Goal: Task Accomplishment & Management: Complete application form

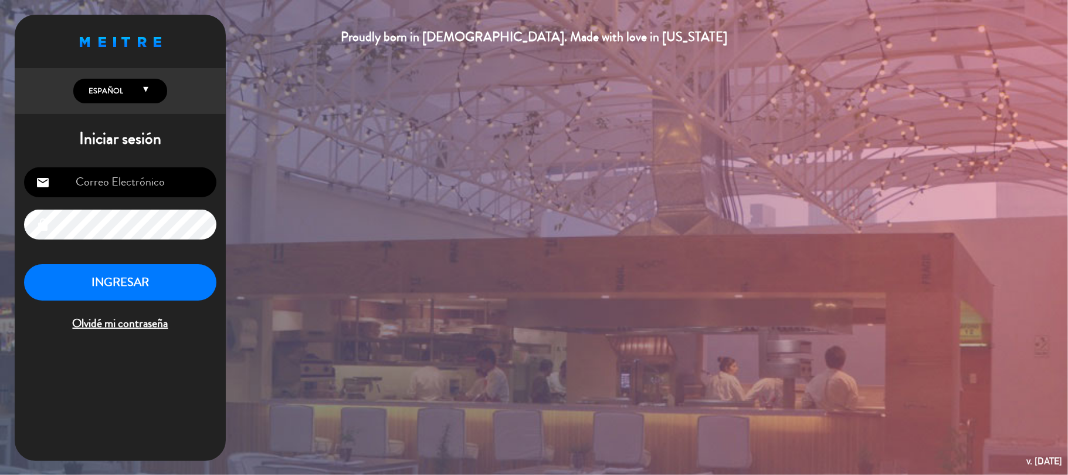
type input "[EMAIL_ADDRESS][DOMAIN_NAME]"
click at [83, 273] on button "INGRESAR" at bounding box center [120, 282] width 192 height 37
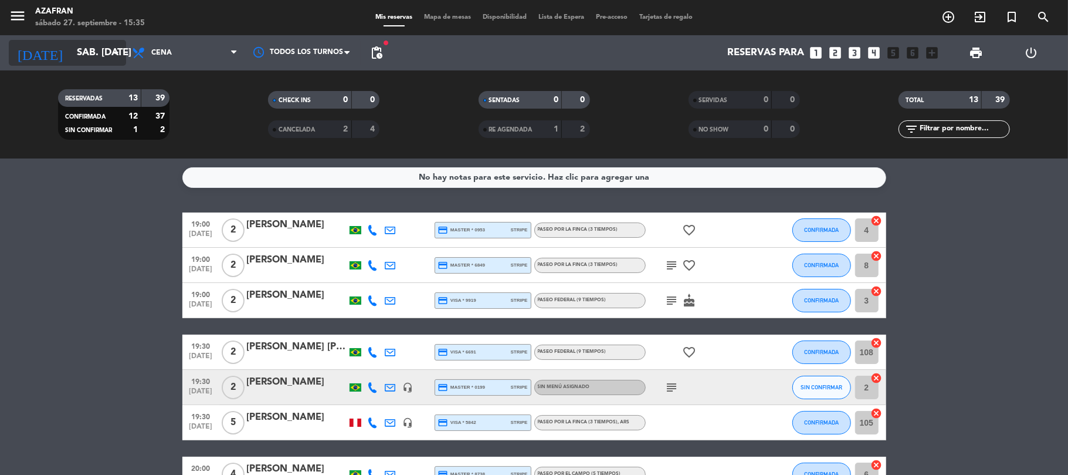
click at [71, 55] on input "sáb. [DATE]" at bounding box center [134, 53] width 127 height 23
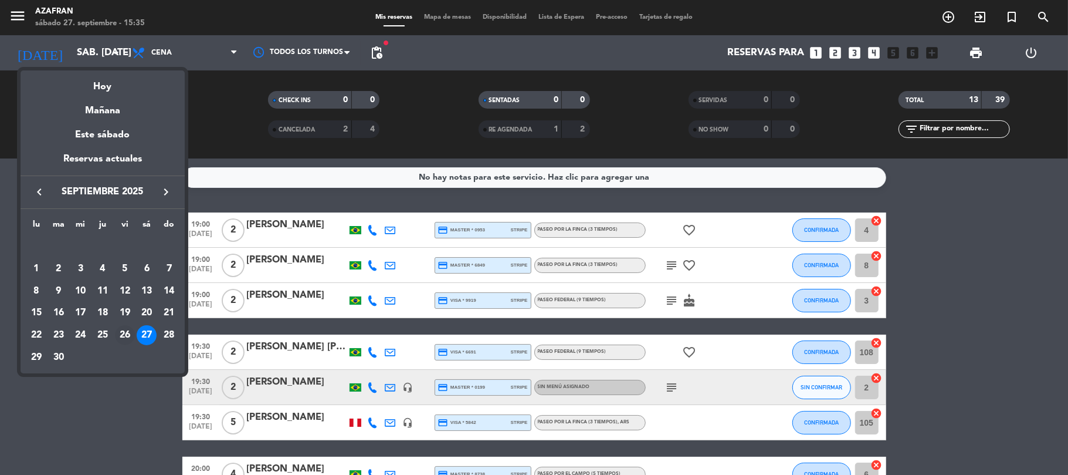
click at [121, 332] on div "26" at bounding box center [125, 335] width 20 height 20
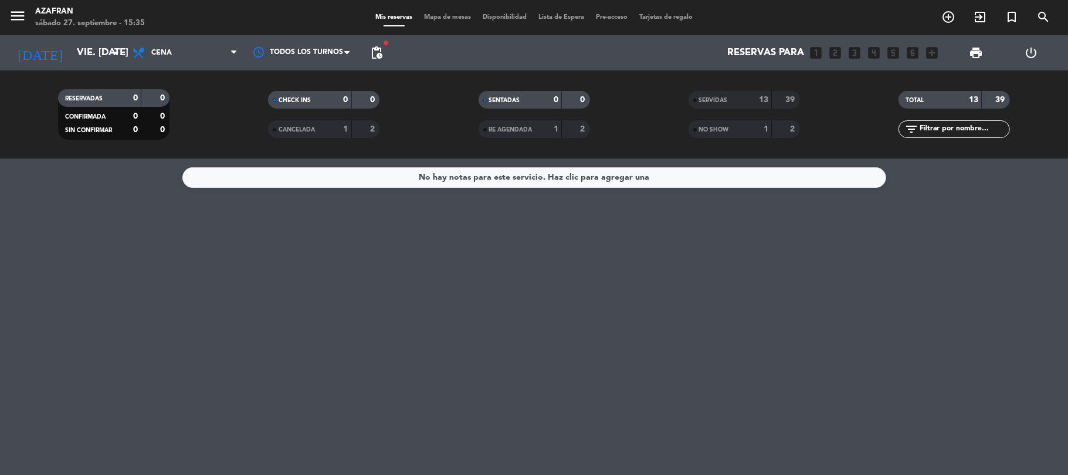
click at [716, 103] on span "SERVIDAS" at bounding box center [713, 100] width 29 height 6
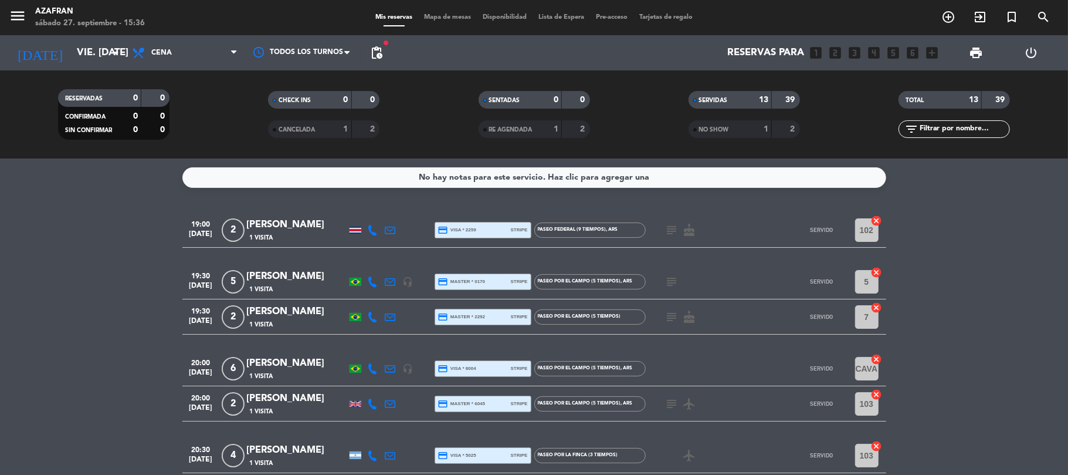
click at [371, 231] on icon at bounding box center [373, 230] width 11 height 11
click at [381, 210] on span "content_paste" at bounding box center [385, 209] width 9 height 9
click at [354, 212] on span "Copiar" at bounding box center [366, 210] width 25 height 12
click at [373, 282] on icon at bounding box center [373, 281] width 11 height 11
click at [376, 259] on span "content_paste" at bounding box center [380, 261] width 9 height 9
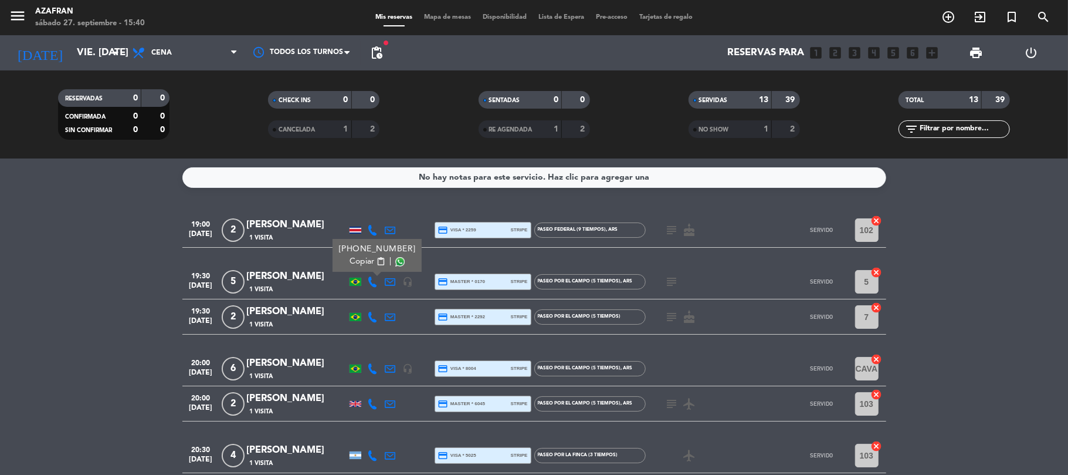
click at [373, 315] on icon at bounding box center [373, 317] width 11 height 11
click at [376, 292] on span "content_paste" at bounding box center [380, 296] width 9 height 9
click at [377, 367] on icon at bounding box center [373, 368] width 11 height 11
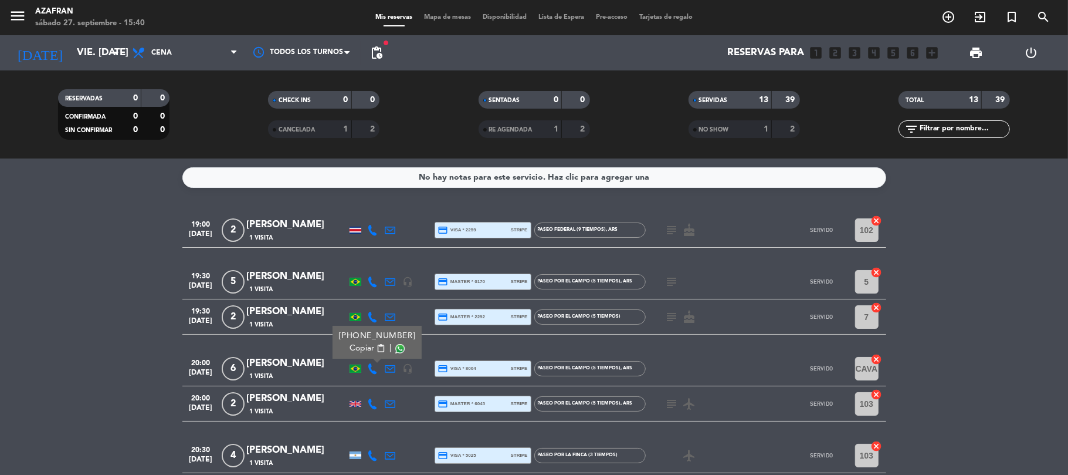
click at [376, 352] on span "content_paste" at bounding box center [380, 348] width 9 height 9
click at [371, 407] on icon at bounding box center [373, 403] width 11 height 11
click at [371, 374] on div "[PHONE_NUMBER]" at bounding box center [379, 371] width 77 height 12
click at [371, 378] on button "Copiar content_paste" at bounding box center [370, 383] width 36 height 12
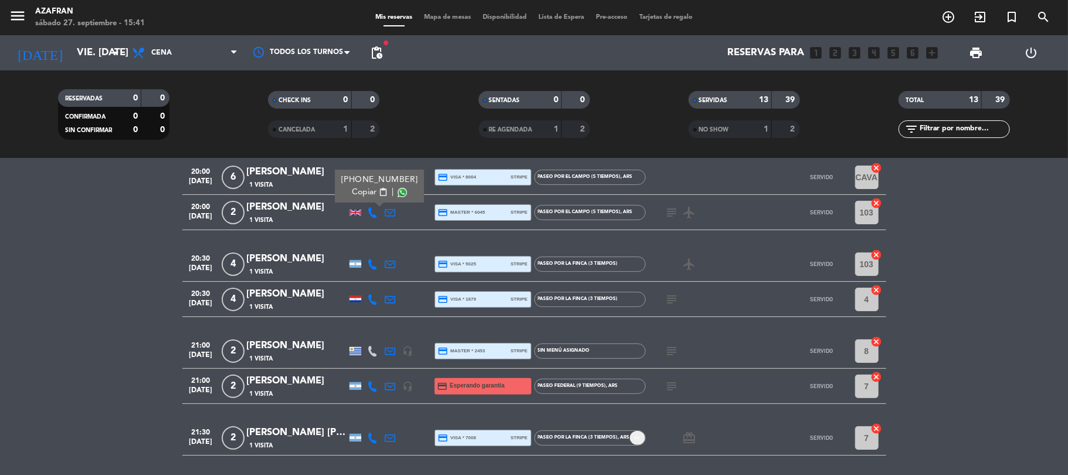
scroll to position [219, 0]
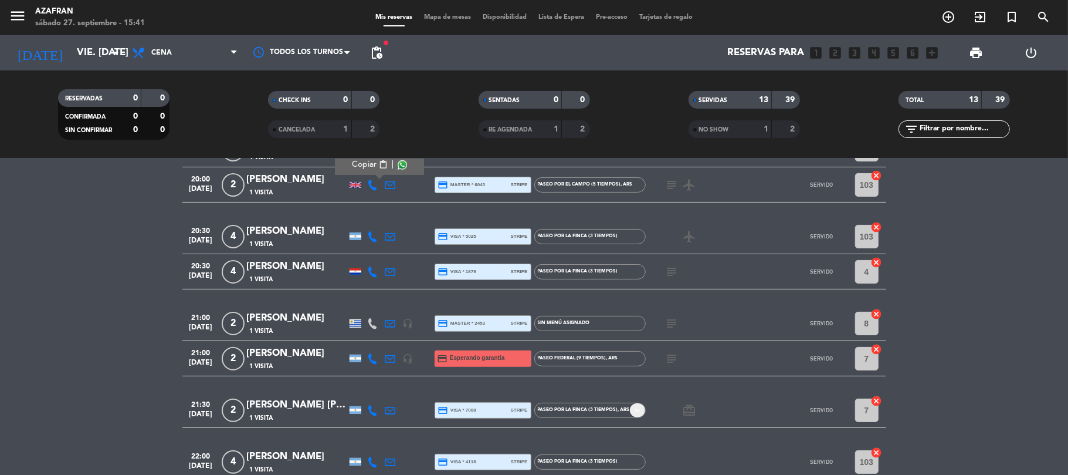
click at [373, 235] on icon at bounding box center [373, 236] width 11 height 11
click at [378, 217] on span "content_paste" at bounding box center [382, 216] width 9 height 9
click at [361, 221] on span "Copiar" at bounding box center [364, 216] width 25 height 12
click at [368, 273] on icon at bounding box center [373, 271] width 11 height 11
click at [368, 252] on span "Copiar" at bounding box center [364, 251] width 25 height 12
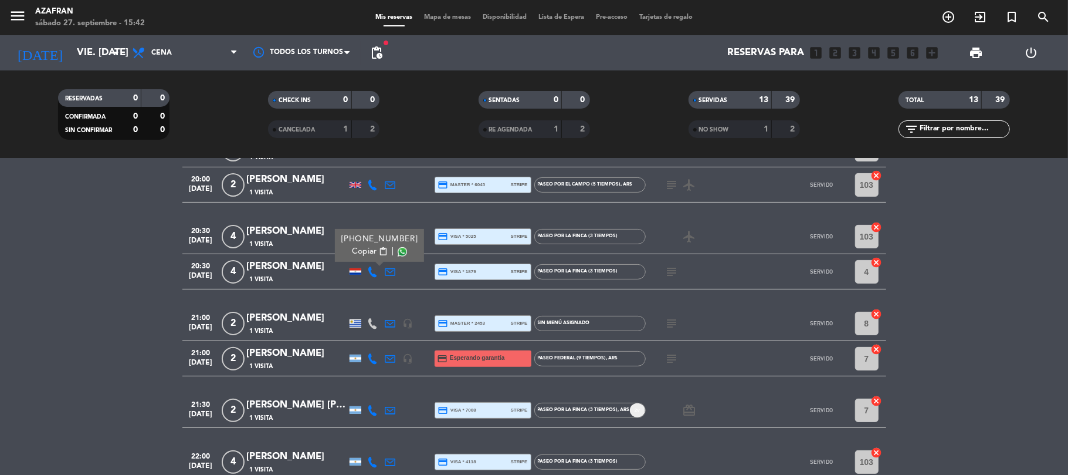
click at [374, 325] on icon at bounding box center [373, 323] width 11 height 11
click at [372, 348] on div at bounding box center [373, 358] width 18 height 35
click at [372, 353] on icon at bounding box center [373, 358] width 11 height 11
click at [373, 331] on div "[PHONE_NUMBER]" at bounding box center [377, 326] width 77 height 12
click at [376, 336] on span "content_paste" at bounding box center [380, 338] width 9 height 9
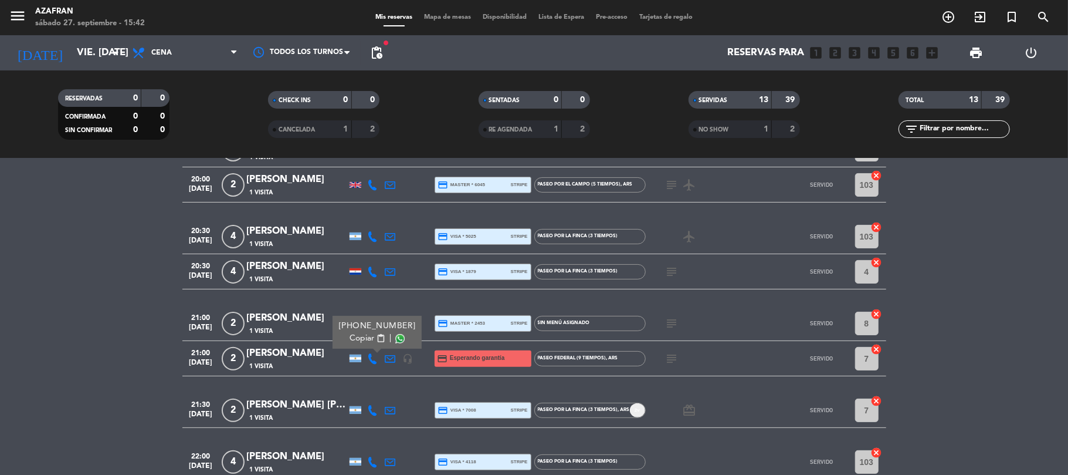
click at [374, 411] on icon at bounding box center [373, 410] width 11 height 11
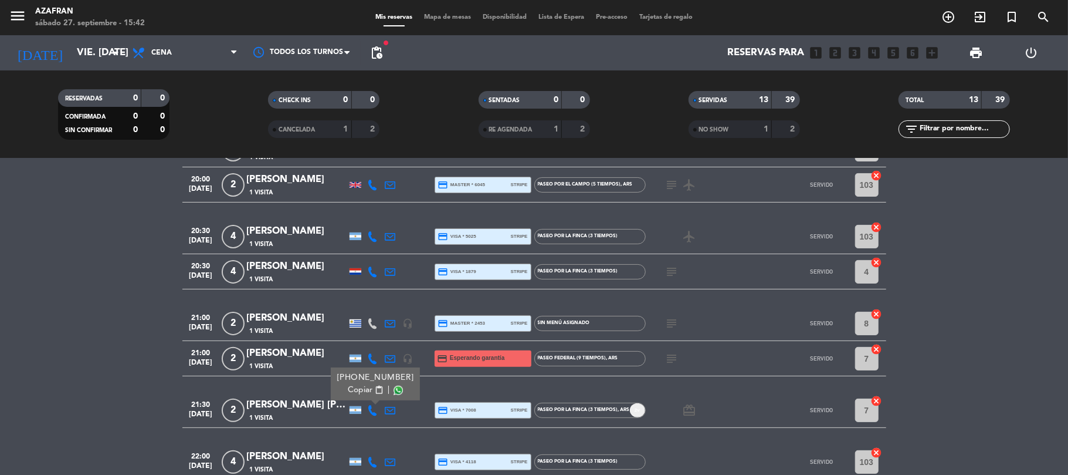
click at [374, 390] on span "content_paste" at bounding box center [378, 389] width 9 height 9
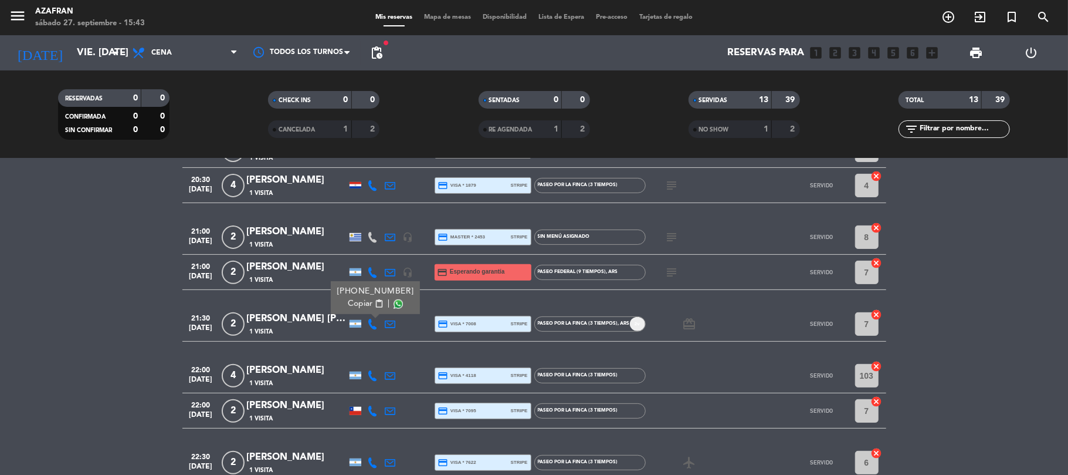
scroll to position [368, 0]
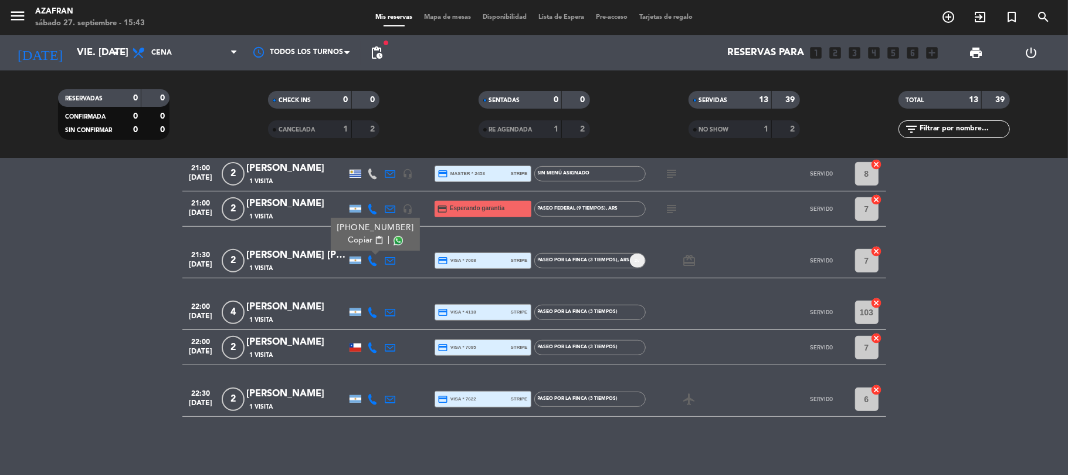
click at [372, 310] on icon at bounding box center [373, 312] width 11 height 11
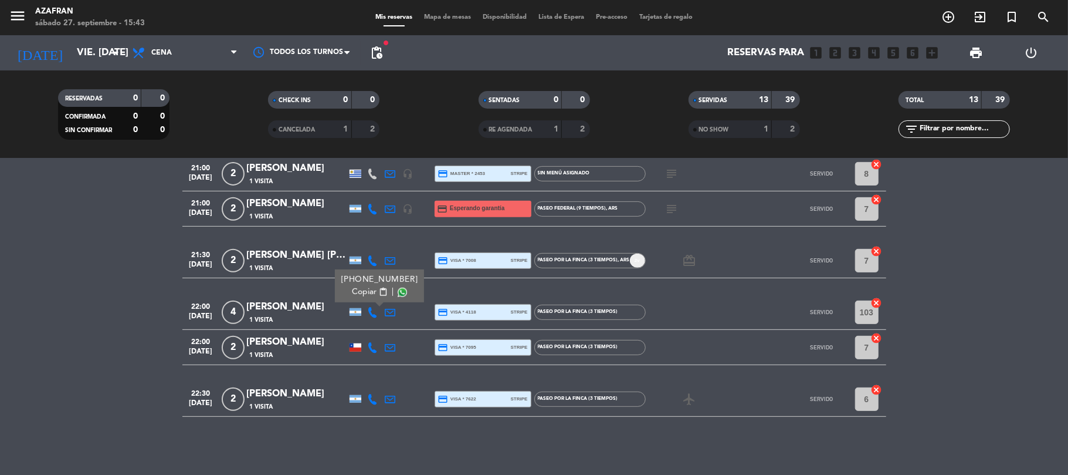
click at [378, 292] on span "content_paste" at bounding box center [382, 291] width 9 height 9
click at [368, 348] on icon at bounding box center [373, 347] width 11 height 11
click at [368, 332] on span "Copiar" at bounding box center [366, 327] width 25 height 12
drag, startPoint x: 370, startPoint y: 404, endPoint x: 371, endPoint y: 397, distance: 7.3
click at [371, 397] on div at bounding box center [373, 398] width 18 height 35
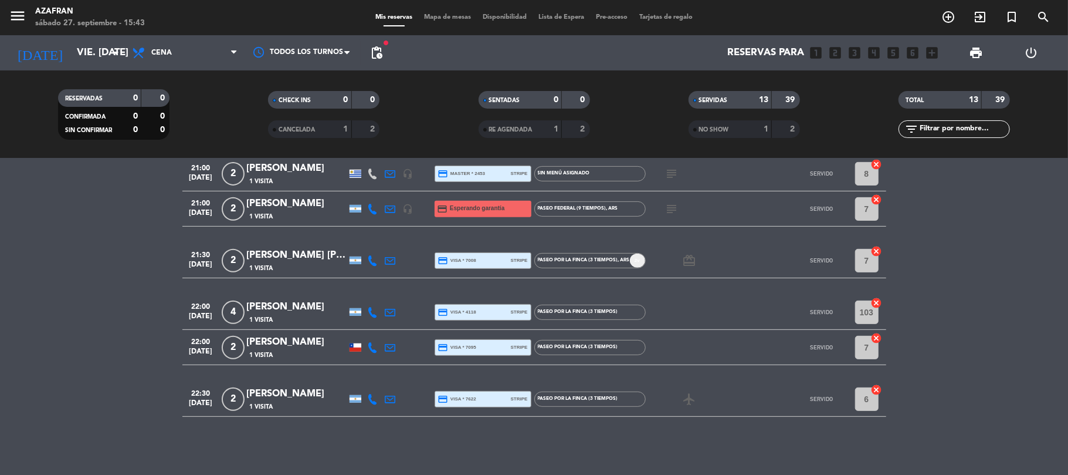
click at [371, 397] on icon at bounding box center [373, 399] width 11 height 11
click at [371, 385] on div "[PHONE_NUMBER] Copiar content_paste |" at bounding box center [379, 372] width 89 height 33
click at [378, 378] on span "content_paste" at bounding box center [382, 378] width 9 height 9
click at [73, 45] on input "vie. [DATE]" at bounding box center [134, 53] width 127 height 23
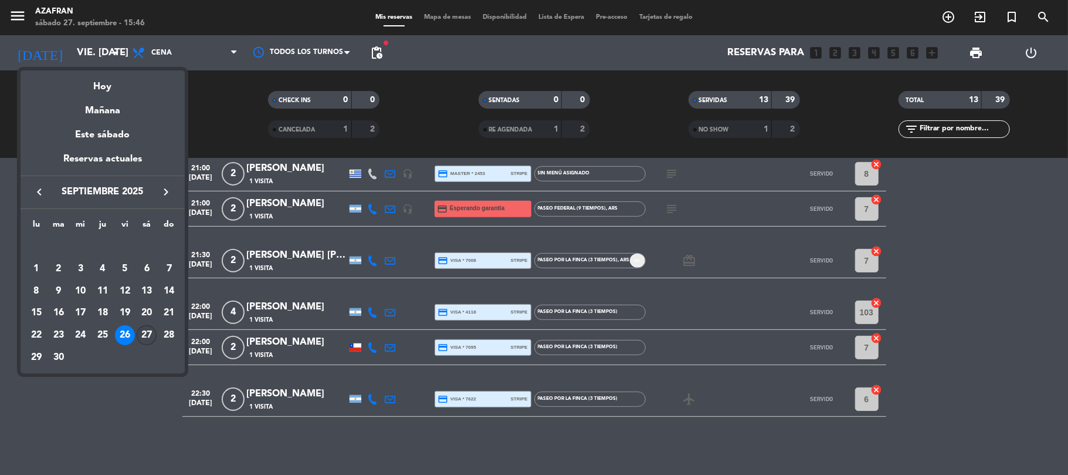
click at [150, 329] on div "27" at bounding box center [147, 335] width 20 height 20
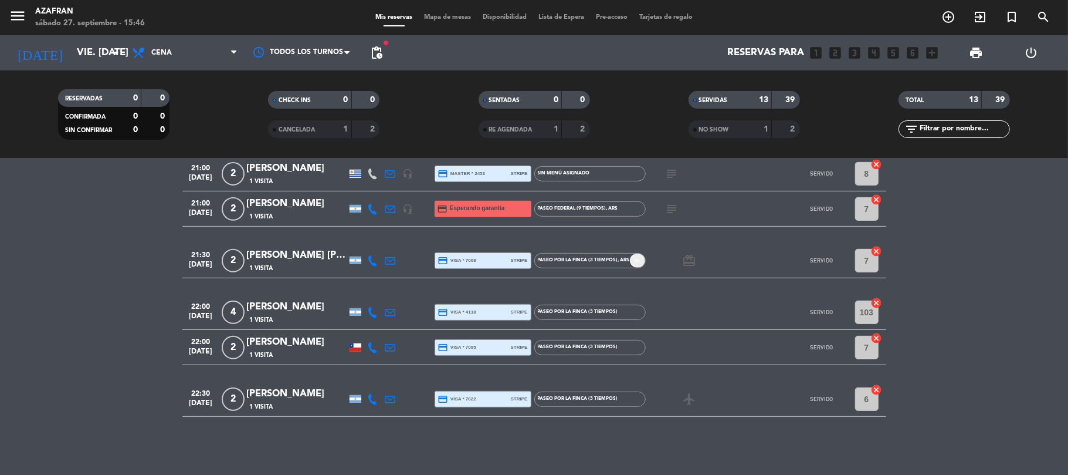
type input "sáb. [DATE]"
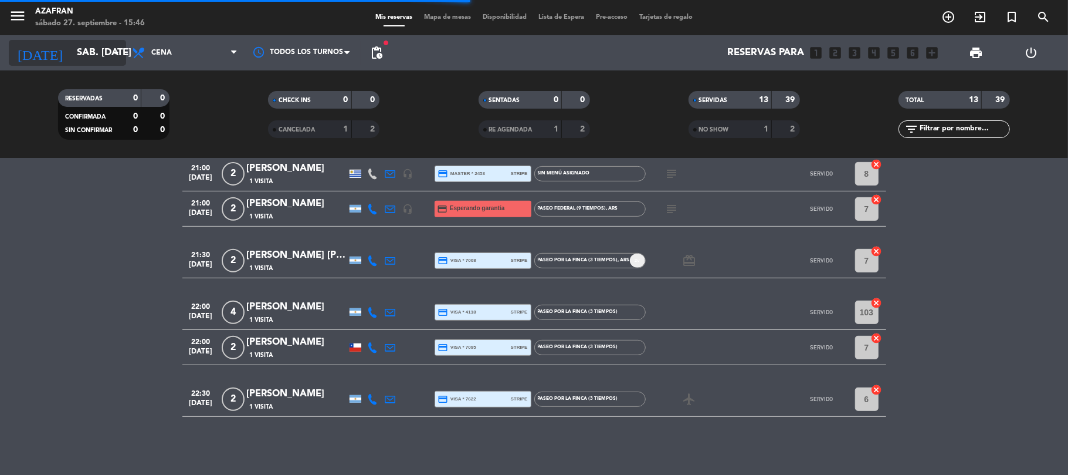
click at [92, 65] on div "[DATE] sáb. [DATE] arrow_drop_down" at bounding box center [67, 53] width 117 height 26
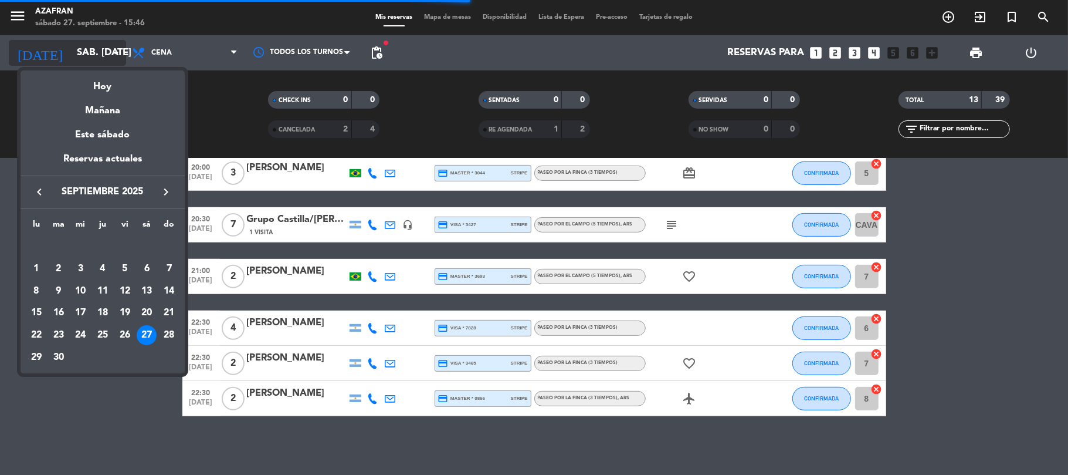
scroll to position [336, 0]
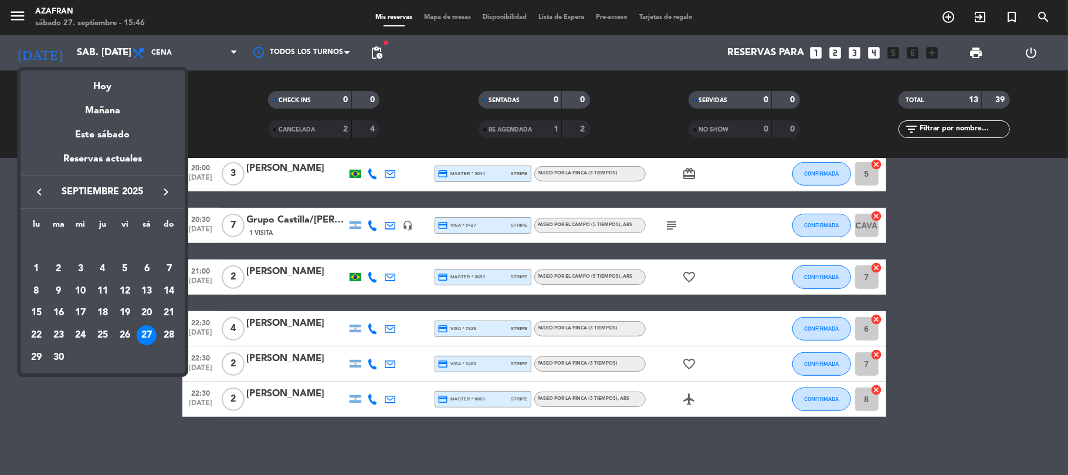
click at [133, 405] on div at bounding box center [534, 237] width 1068 height 475
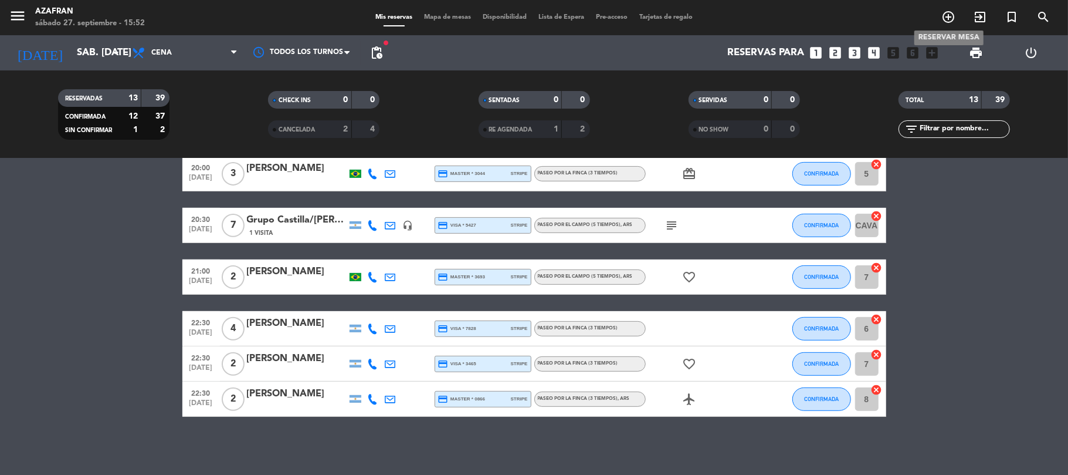
click at [942, 26] on span "add_circle_outline" at bounding box center [949, 17] width 32 height 20
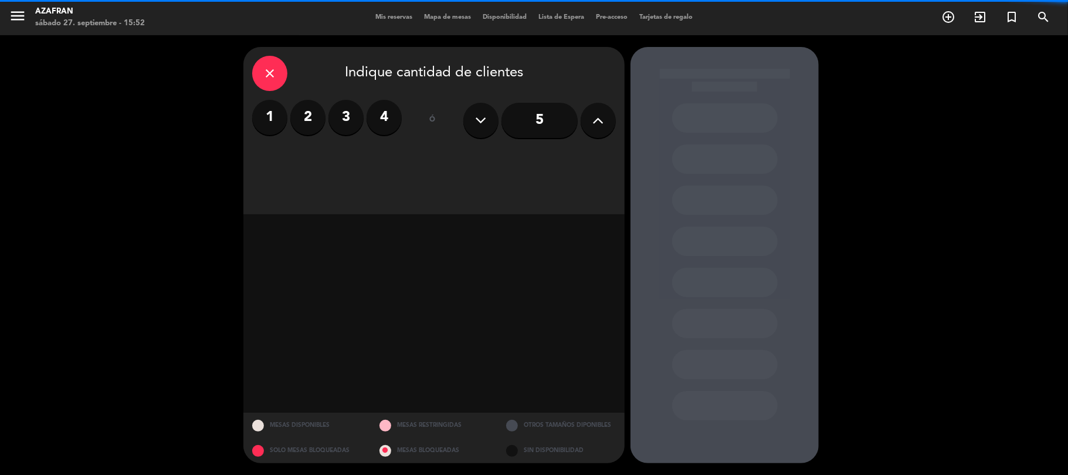
click at [306, 123] on label "2" at bounding box center [307, 117] width 35 height 35
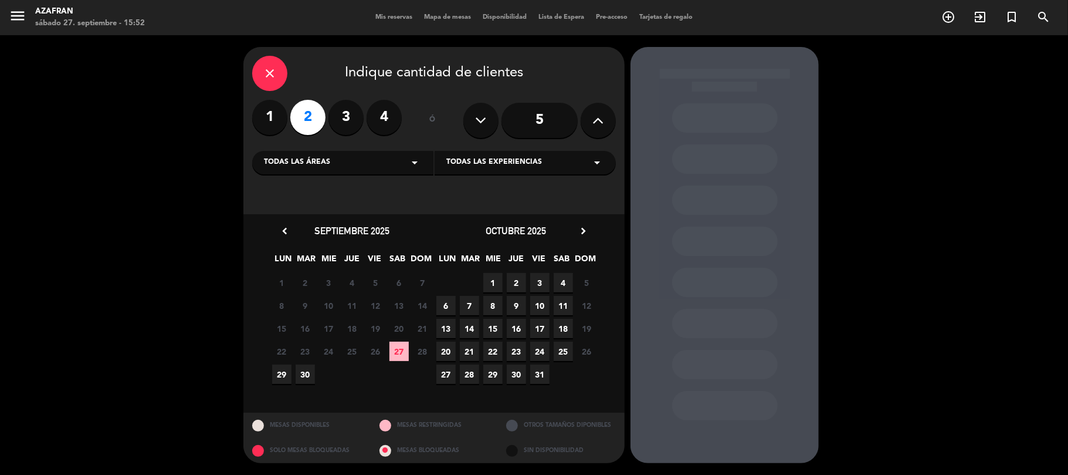
click at [472, 367] on span "28" at bounding box center [469, 373] width 19 height 19
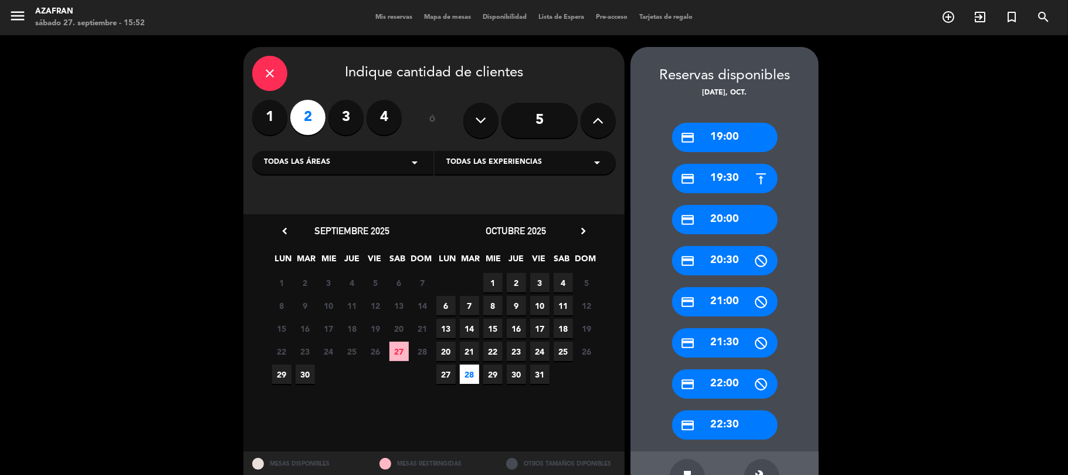
click at [701, 228] on div "credit_card 20:00" at bounding box center [725, 219] width 106 height 29
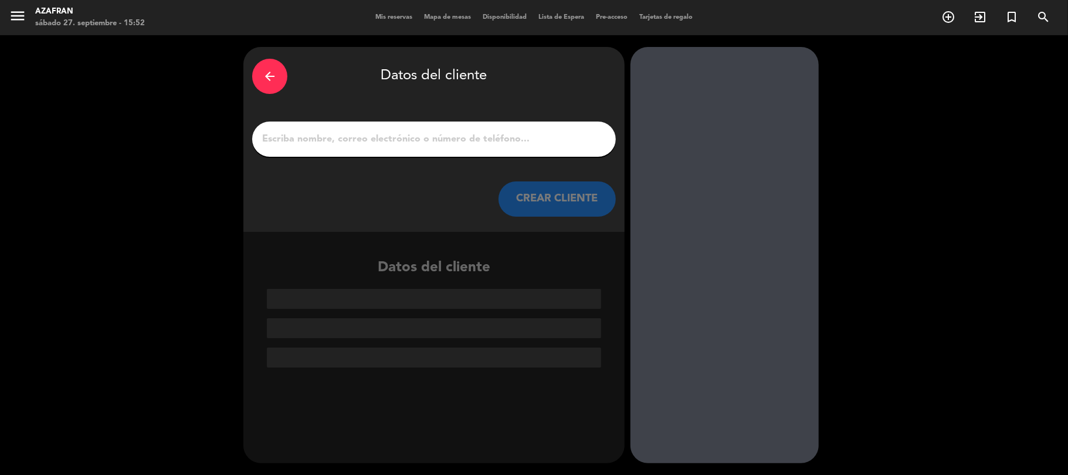
click at [400, 132] on input "1" at bounding box center [434, 139] width 346 height 16
paste input "[PERSON_NAME]"
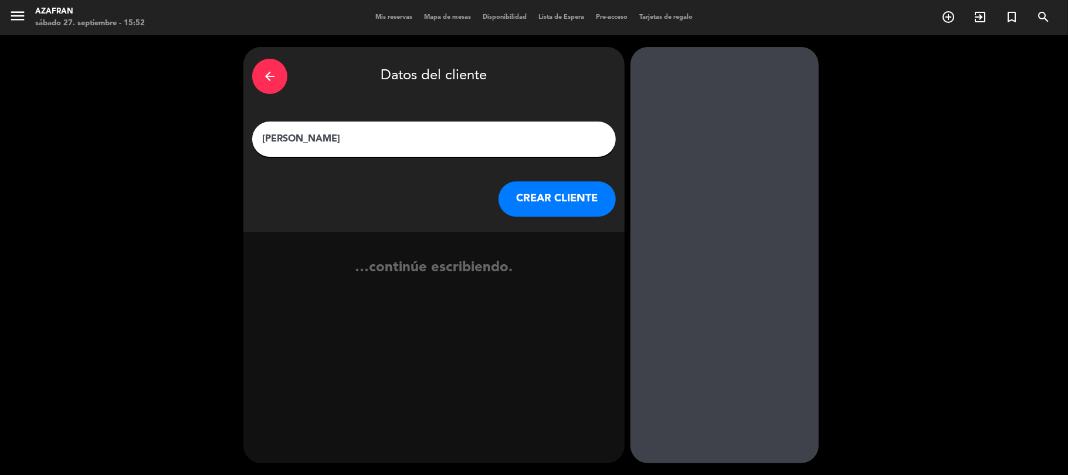
type input "[PERSON_NAME]"
click at [543, 207] on button "CREAR CLIENTE" at bounding box center [557, 198] width 117 height 35
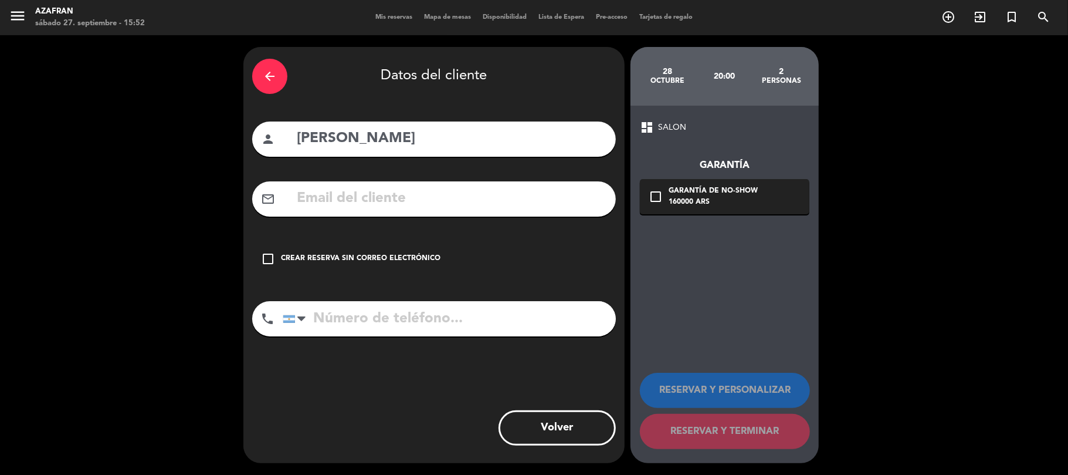
click at [334, 210] on input "text" at bounding box center [452, 199] width 312 height 24
paste input "[EMAIL_ADDRESS][DOMAIN_NAME]"
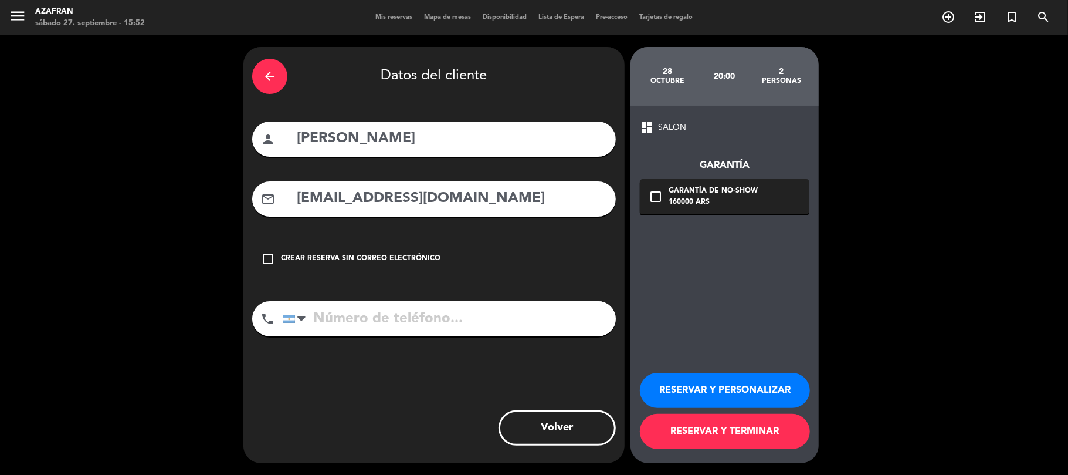
type input "[EMAIL_ADDRESS][DOMAIN_NAME]"
click at [411, 327] on input "tel" at bounding box center [449, 318] width 333 height 35
paste input "[PHONE_NUMBER]"
type input "[PHONE_NUMBER]"
click at [669, 204] on div "160000 ARS" at bounding box center [713, 203] width 89 height 12
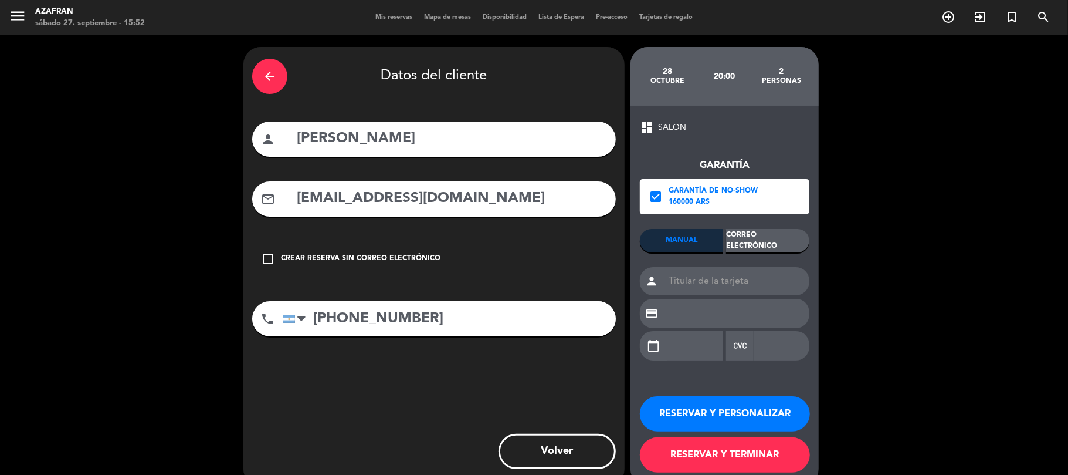
click at [757, 241] on div "Correo Electrónico" at bounding box center [767, 240] width 83 height 23
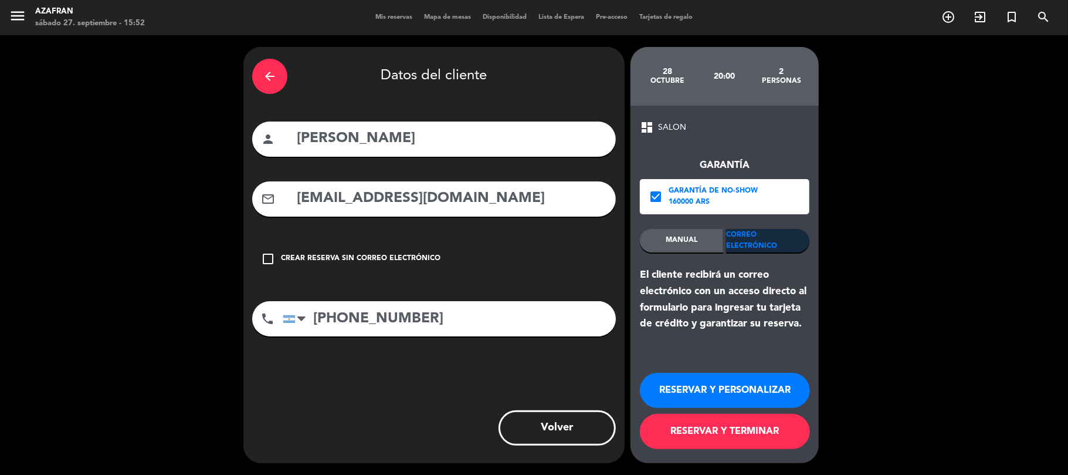
click at [731, 433] on button "RESERVAR Y TERMINAR" at bounding box center [725, 431] width 170 height 35
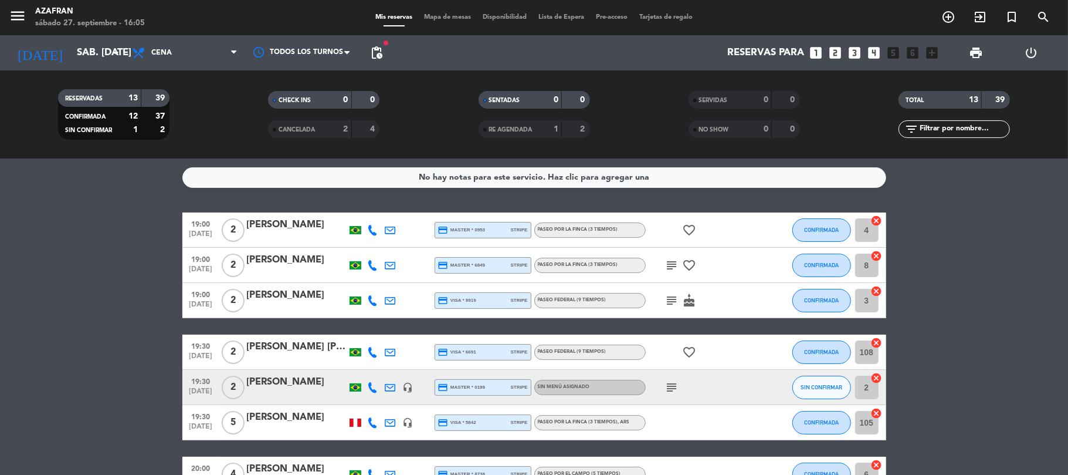
click at [81, 266] on bookings-row "19:00 [DATE] 2 [PERSON_NAME] credit_card master * 0953 stripe Paseo por la finc…" at bounding box center [534, 482] width 1068 height 540
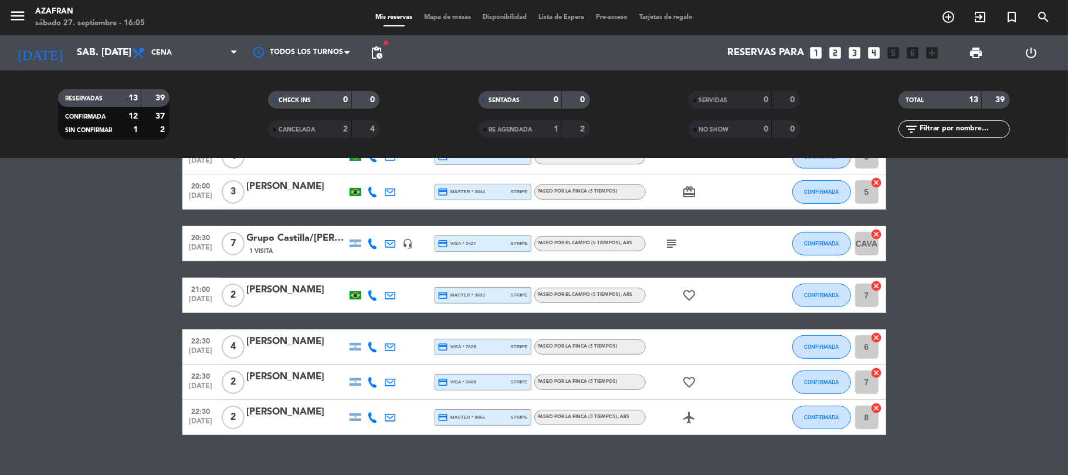
scroll to position [336, 0]
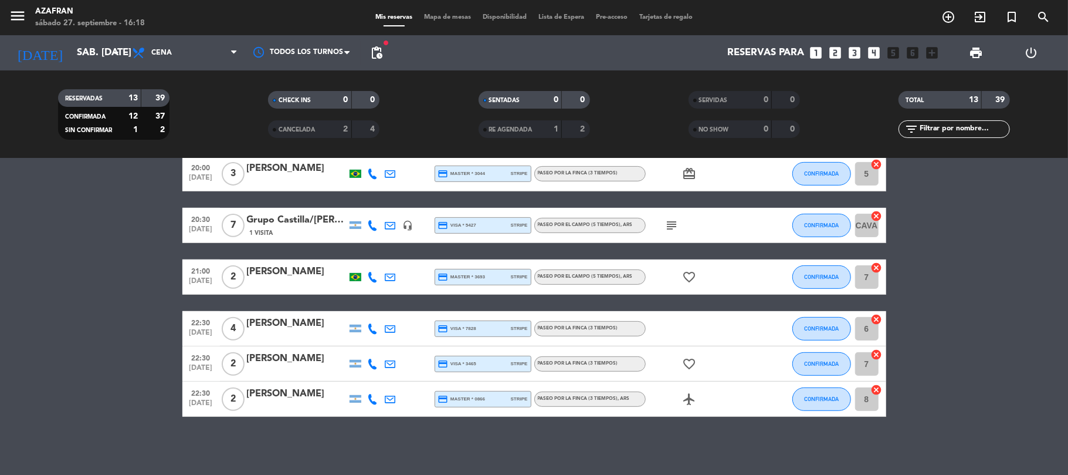
click at [82, 255] on bookings-row "19:00 [DATE] 2 [PERSON_NAME] credit_card master * 0953 stripe Paseo por la finc…" at bounding box center [534, 147] width 1068 height 540
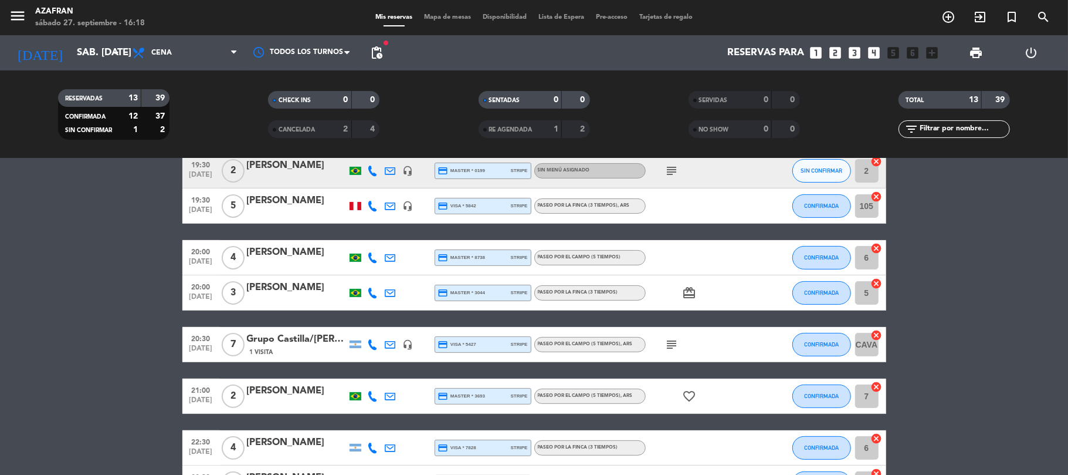
scroll to position [219, 0]
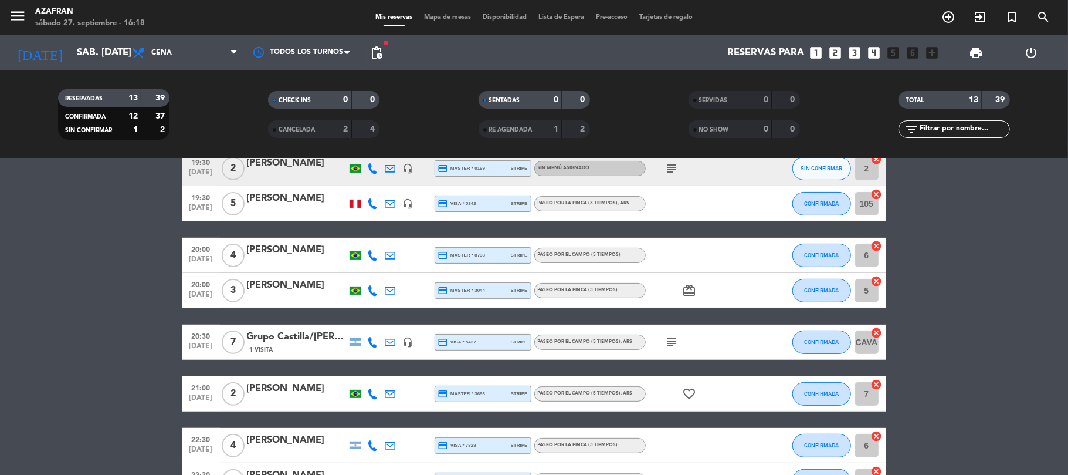
click at [130, 415] on bookings-row "19:00 [DATE] 2 [PERSON_NAME] credit_card master * 0953 stripe Paseo por la finc…" at bounding box center [534, 264] width 1068 height 540
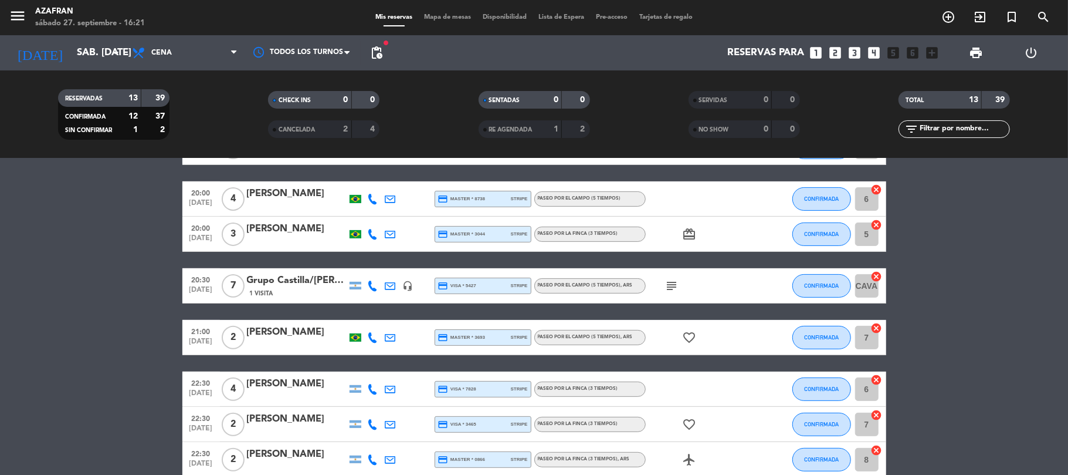
scroll to position [277, 0]
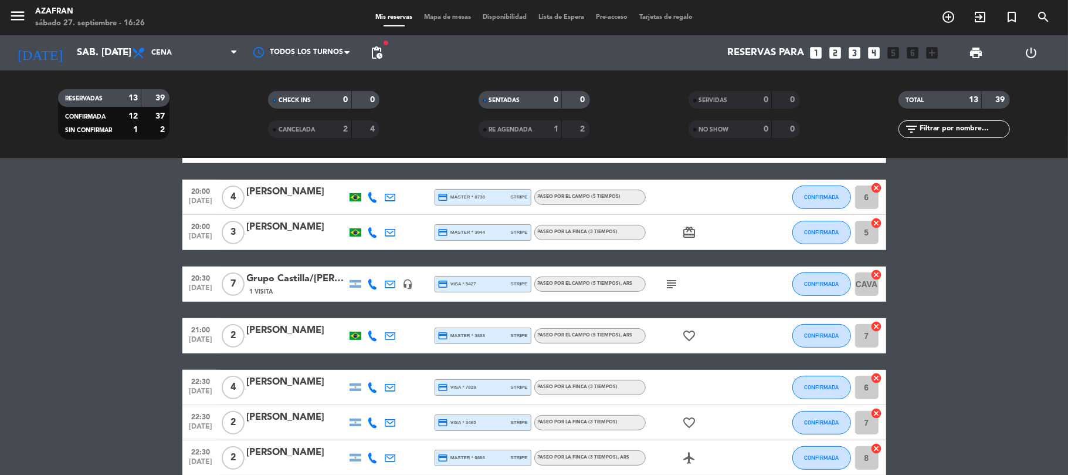
click at [25, 313] on bookings-row "19:00 [DATE] 2 [PERSON_NAME] credit_card master * 0953 stripe Paseo por la finc…" at bounding box center [534, 205] width 1068 height 540
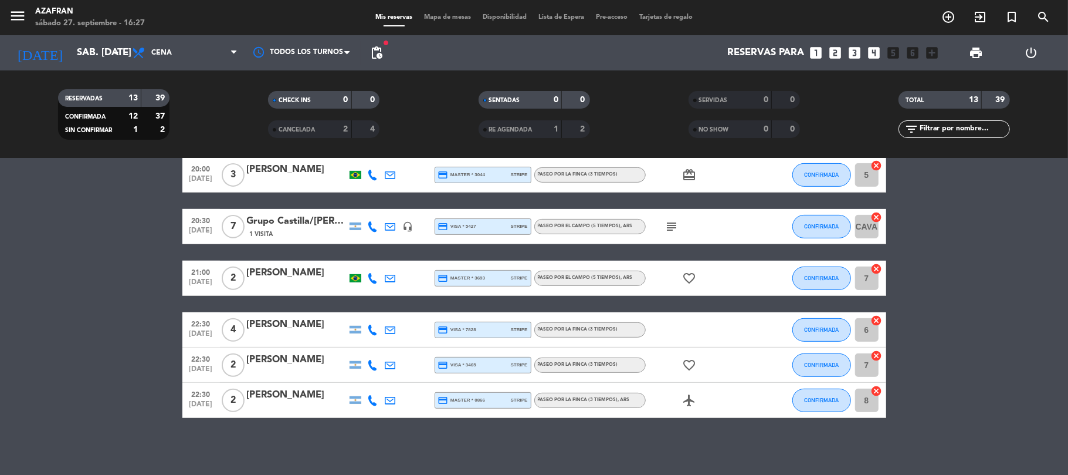
scroll to position [336, 0]
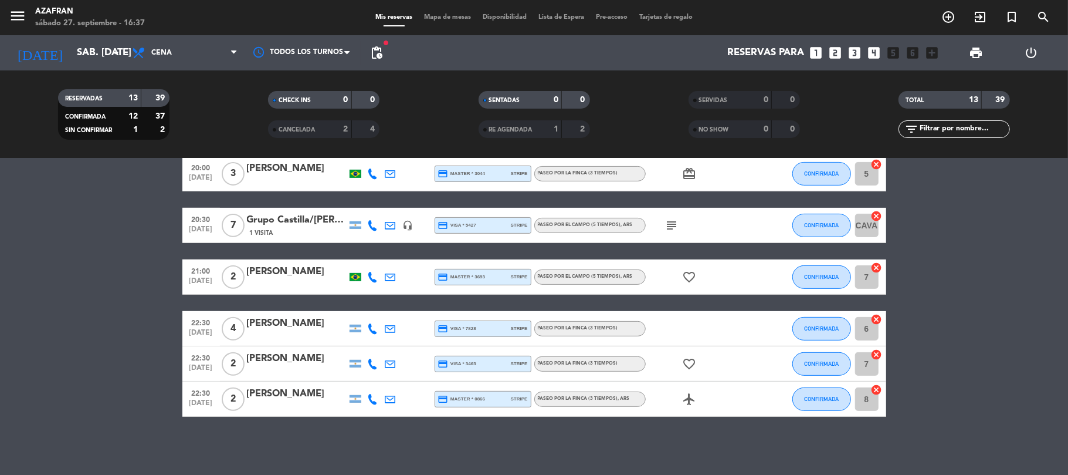
click at [94, 305] on bookings-row "19:00 [DATE] 2 [PERSON_NAME] credit_card master * 0953 stripe Paseo por la finc…" at bounding box center [534, 147] width 1068 height 540
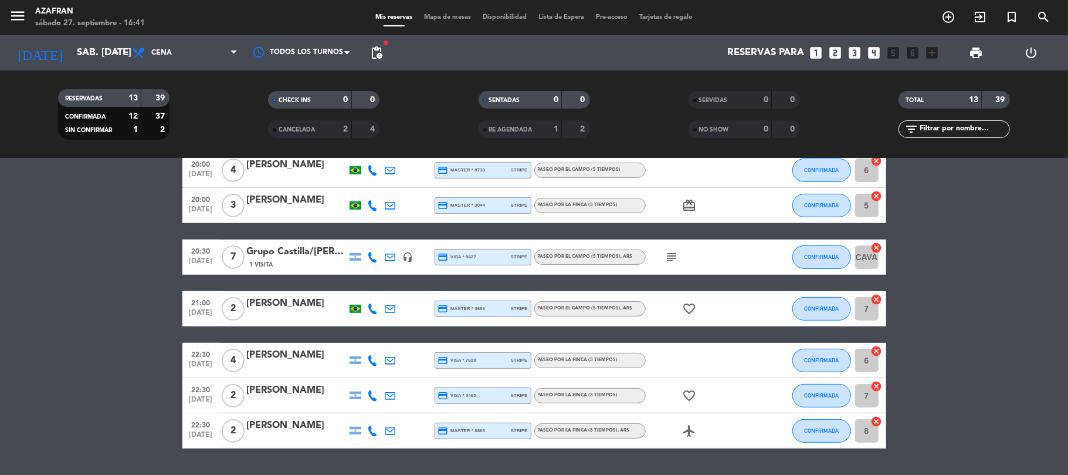
click at [14, 277] on bookings-row "19:00 [DATE] 2 [PERSON_NAME] credit_card master * 0953 stripe Paseo por la finc…" at bounding box center [534, 178] width 1068 height 540
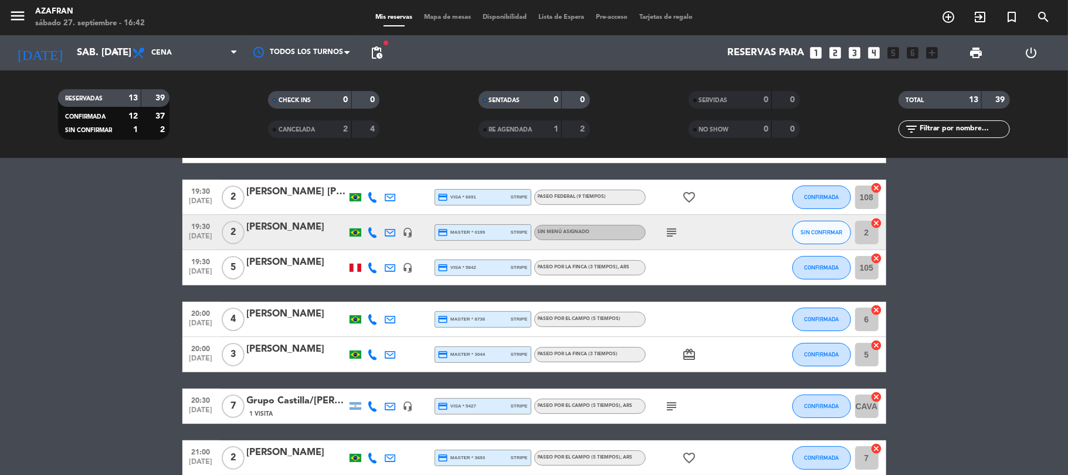
scroll to position [156, 0]
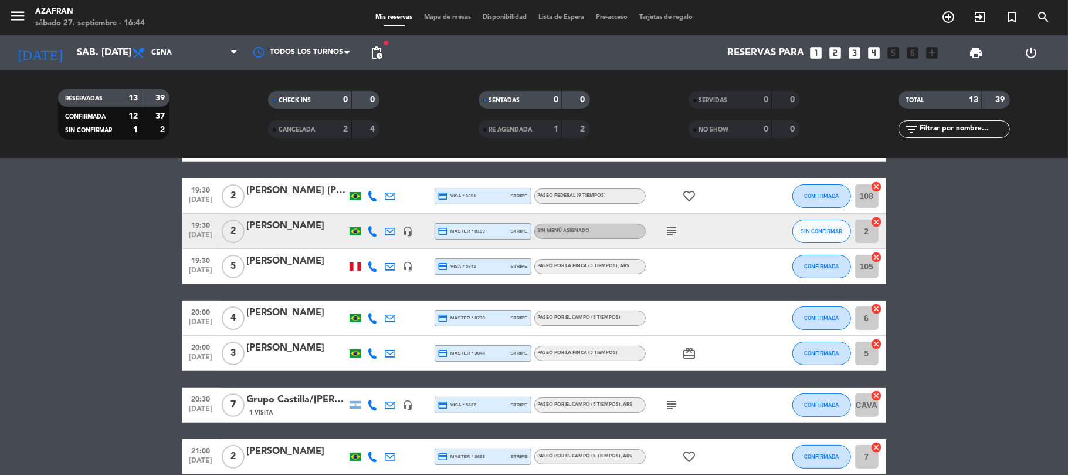
click at [370, 405] on icon at bounding box center [373, 405] width 11 height 11
click at [376, 383] on span "content_paste" at bounding box center [380, 384] width 9 height 9
click at [41, 354] on bookings-row "19:00 [DATE] 2 [PERSON_NAME] credit_card master * 0953 stripe Paseo por la finc…" at bounding box center [534, 326] width 1068 height 540
click at [66, 311] on bookings-row "19:00 [DATE] 2 [PERSON_NAME] credit_card master * 0953 stripe Paseo por la finc…" at bounding box center [534, 326] width 1068 height 540
click at [69, 296] on bookings-row "19:00 [DATE] 2 [PERSON_NAME] credit_card master * 0953 stripe Paseo por la finc…" at bounding box center [534, 326] width 1068 height 540
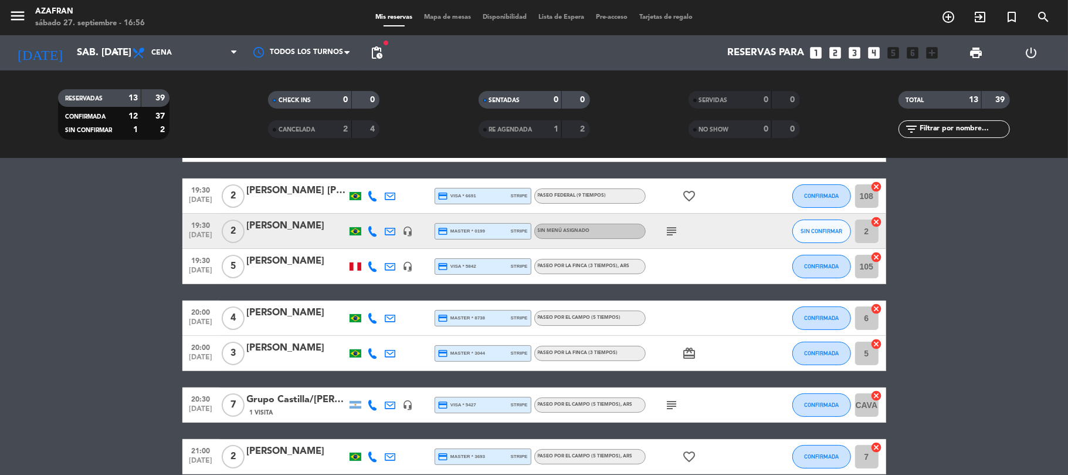
click at [310, 402] on div "Grupo Castilla/[PERSON_NAME]" at bounding box center [297, 399] width 100 height 15
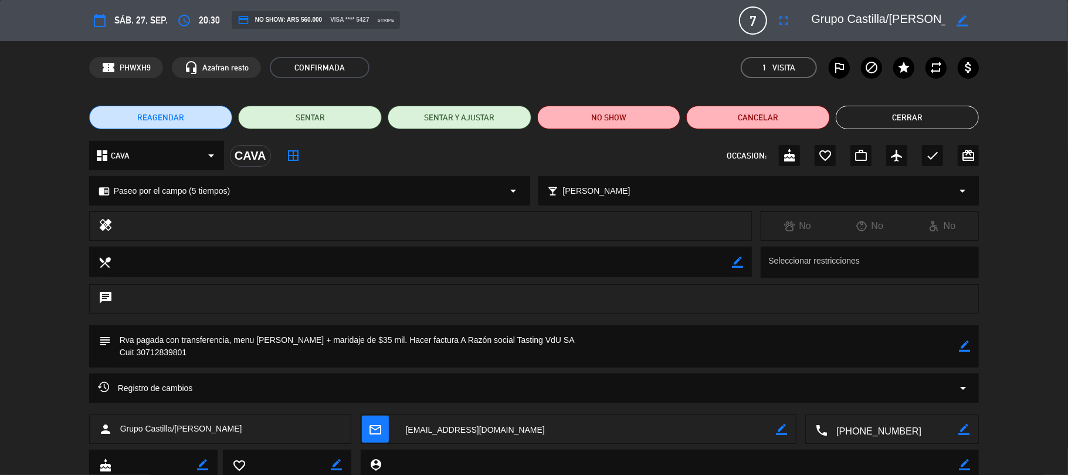
drag, startPoint x: 439, startPoint y: 334, endPoint x: 512, endPoint y: 348, distance: 74.7
click at [512, 348] on textarea at bounding box center [535, 346] width 849 height 42
click at [886, 121] on button "Cerrar" at bounding box center [908, 117] width 144 height 23
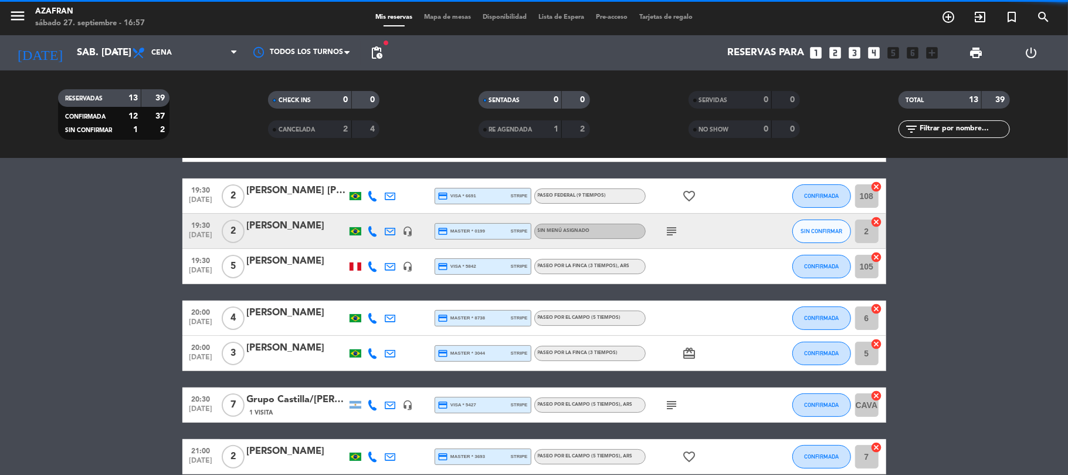
click at [64, 327] on bookings-row "19:00 [DATE] 2 [PERSON_NAME] credit_card master * 0953 stripe Paseo por la finc…" at bounding box center [534, 326] width 1068 height 540
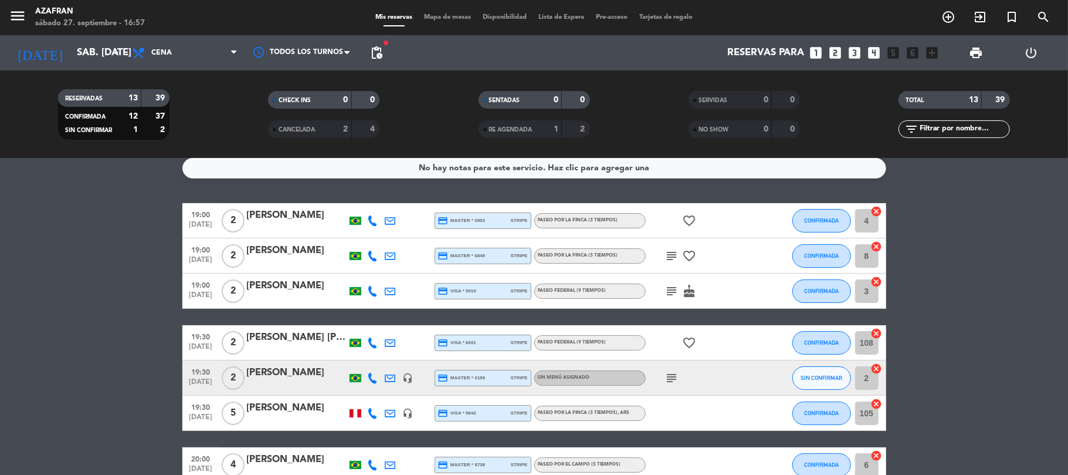
scroll to position [0, 0]
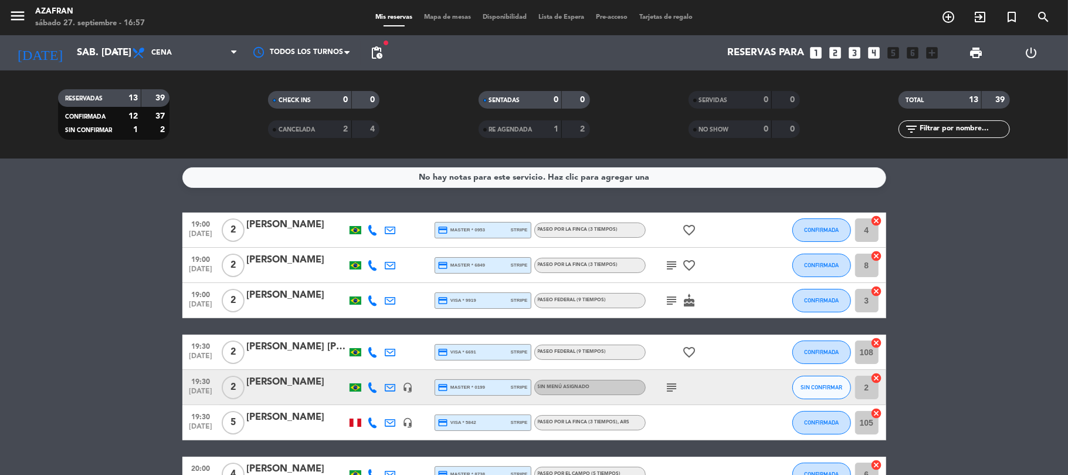
click at [36, 268] on bookings-row "19:00 [DATE] 2 [PERSON_NAME] credit_card master * 0953 stripe Paseo por la finc…" at bounding box center [534, 482] width 1068 height 540
click at [123, 245] on bookings-row "19:00 [DATE] 2 [PERSON_NAME] credit_card master * 0953 stripe Paseo por la finc…" at bounding box center [534, 482] width 1068 height 540
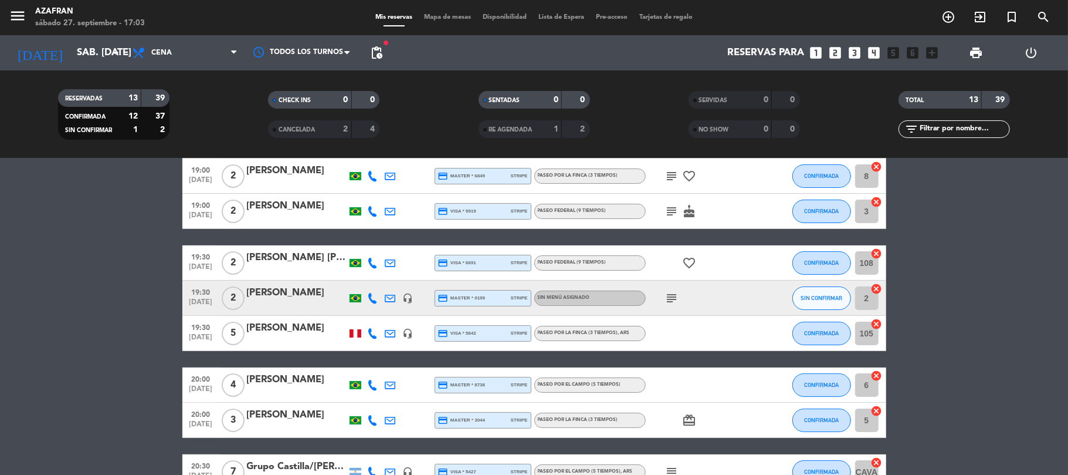
scroll to position [336, 0]
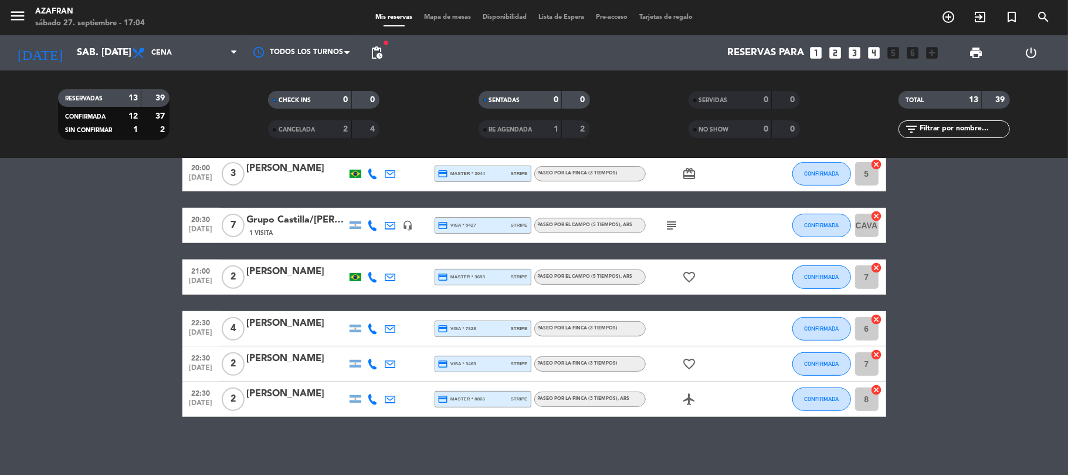
click at [83, 314] on bookings-row "19:00 [DATE] 2 [PERSON_NAME] credit_card master * 0953 stripe Paseo por la finc…" at bounding box center [534, 147] width 1068 height 540
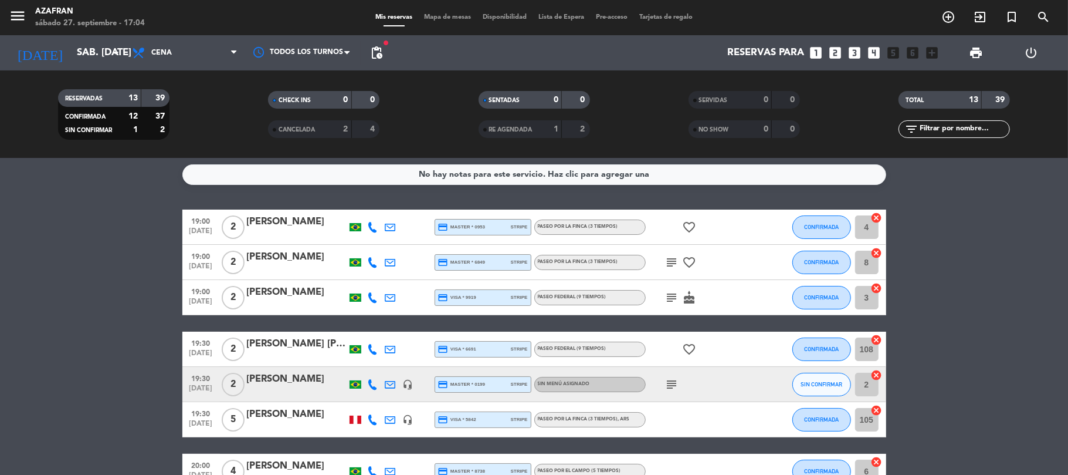
scroll to position [0, 0]
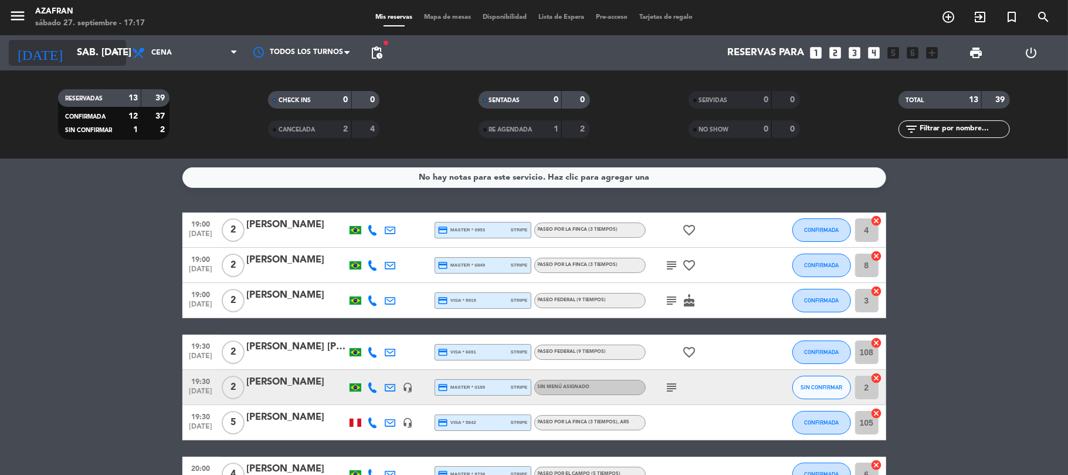
click at [109, 60] on input "sáb. [DATE]" at bounding box center [134, 53] width 127 height 23
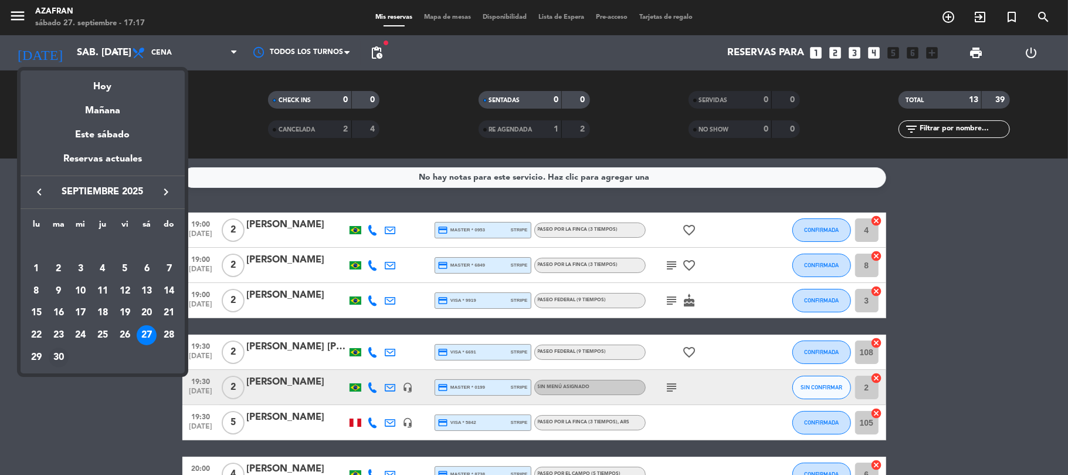
click at [56, 360] on div "30" at bounding box center [59, 357] width 20 height 20
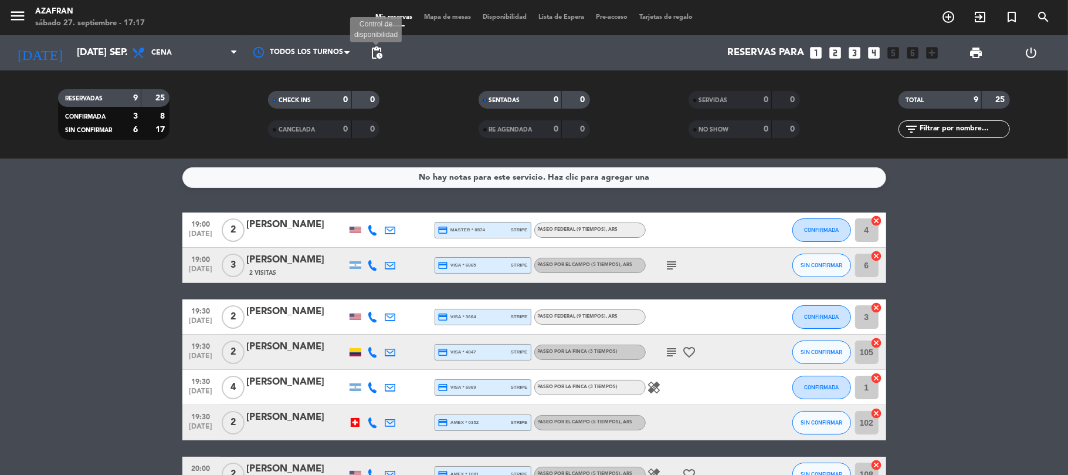
click at [371, 53] on span "pending_actions" at bounding box center [377, 53] width 14 height 14
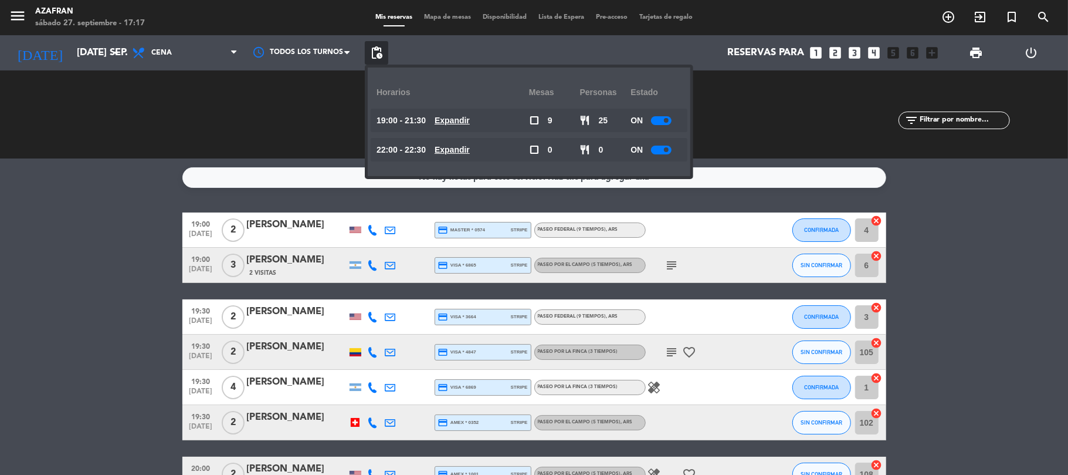
click at [449, 119] on u "Expandir" at bounding box center [452, 120] width 35 height 9
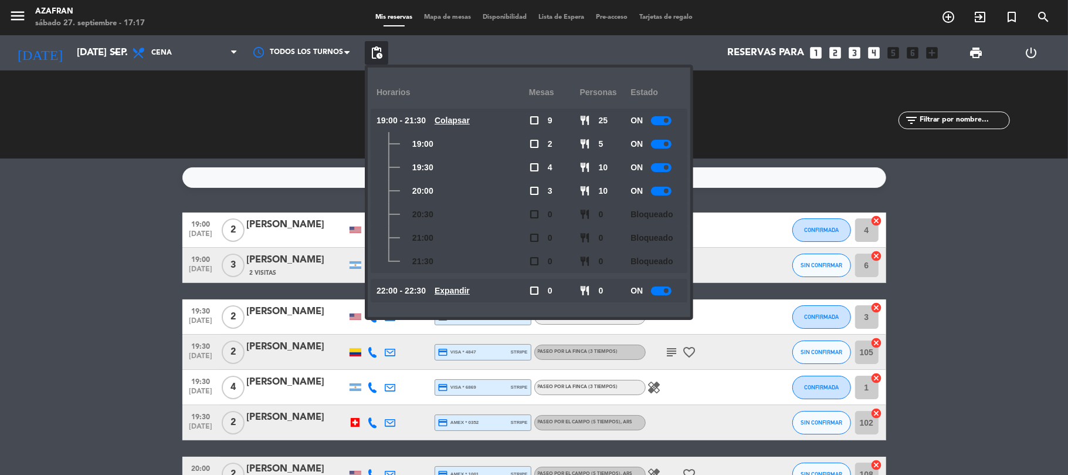
click at [666, 168] on span at bounding box center [666, 167] width 5 height 5
click at [665, 188] on div at bounding box center [661, 191] width 21 height 9
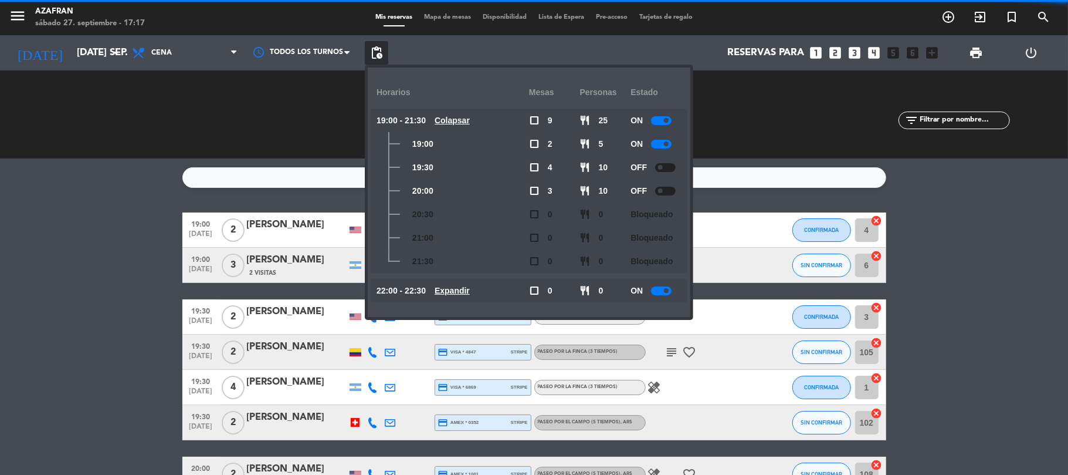
click at [137, 290] on bookings-row "19:00 [DATE] 2 [PERSON_NAME] credit_card master * 0574 stripe Paseo Federal (9 …" at bounding box center [534, 387] width 1068 height 350
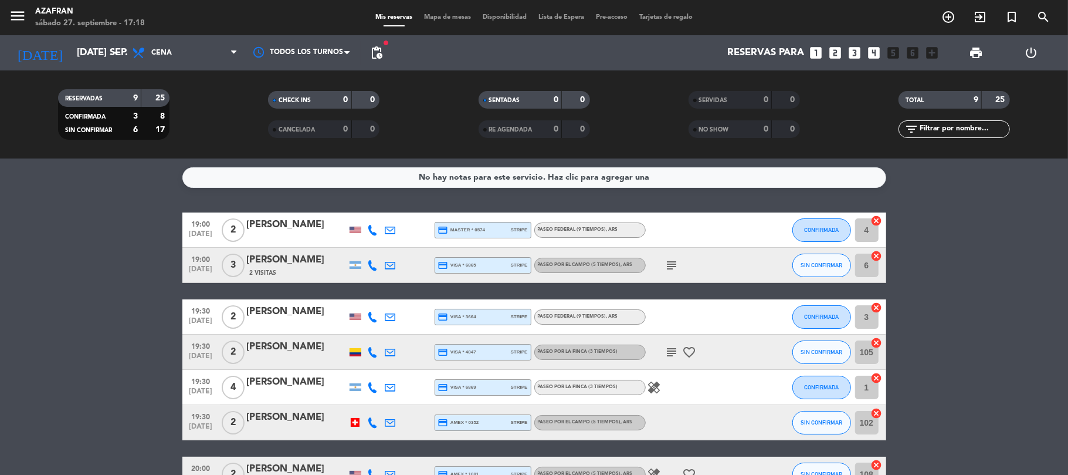
click at [358, 422] on div at bounding box center [355, 422] width 9 height 9
click at [649, 387] on icon "healing" at bounding box center [655, 387] width 14 height 14
click at [114, 263] on bookings-row "19:00 [DATE] 2 [PERSON_NAME] credit_card master * 0574 stripe Paseo Federal (9 …" at bounding box center [534, 387] width 1068 height 350
click at [75, 55] on input "[DATE] sep." at bounding box center [134, 53] width 127 height 23
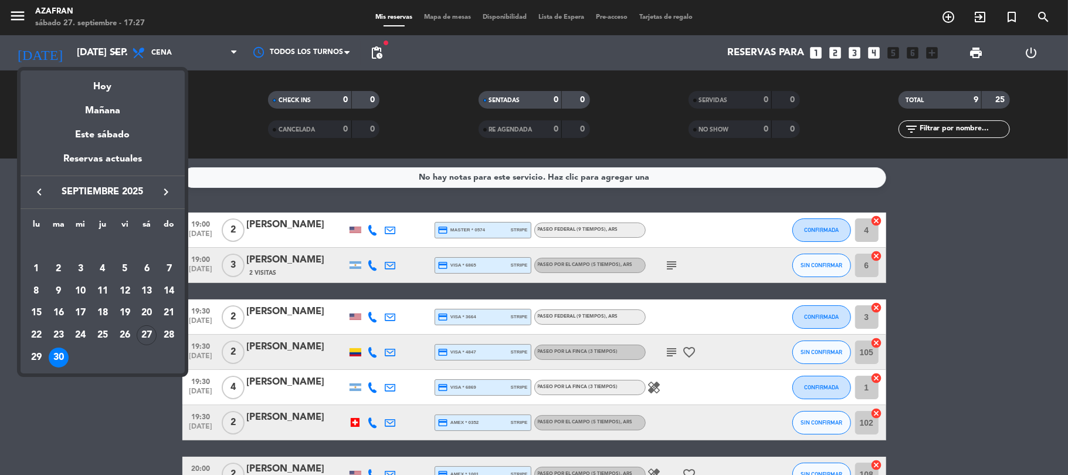
click at [167, 195] on icon "keyboard_arrow_right" at bounding box center [166, 192] width 14 height 14
click at [90, 270] on div "1" at bounding box center [80, 269] width 20 height 20
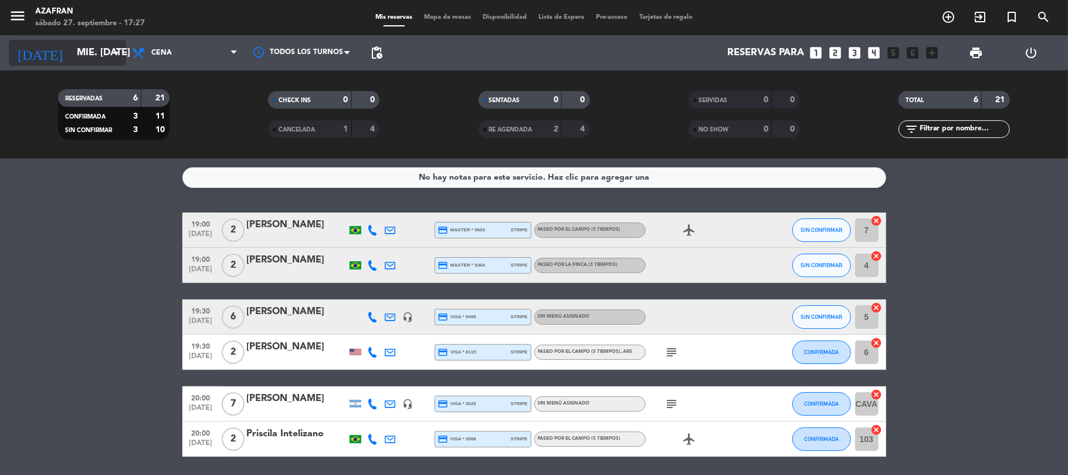
click at [71, 54] on input "mié. [DATE]" at bounding box center [134, 53] width 127 height 23
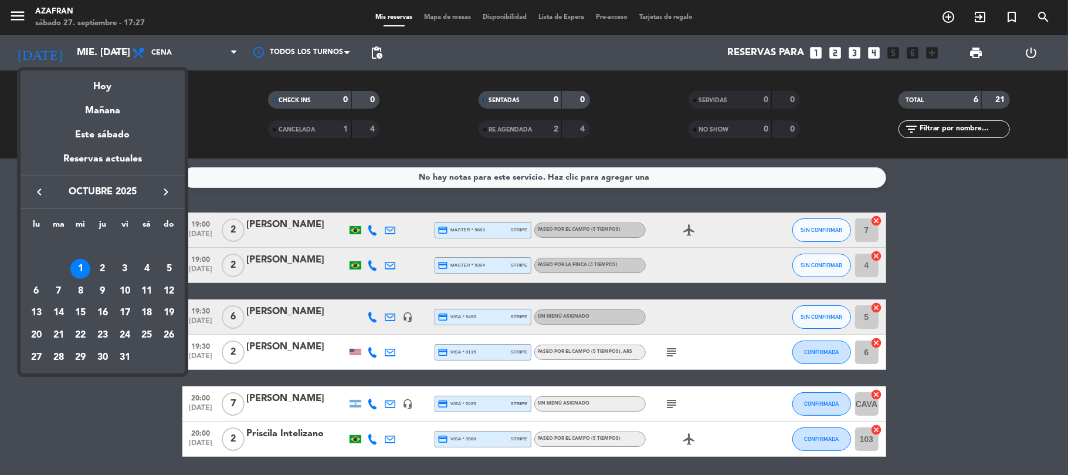
click at [150, 411] on div at bounding box center [534, 237] width 1068 height 475
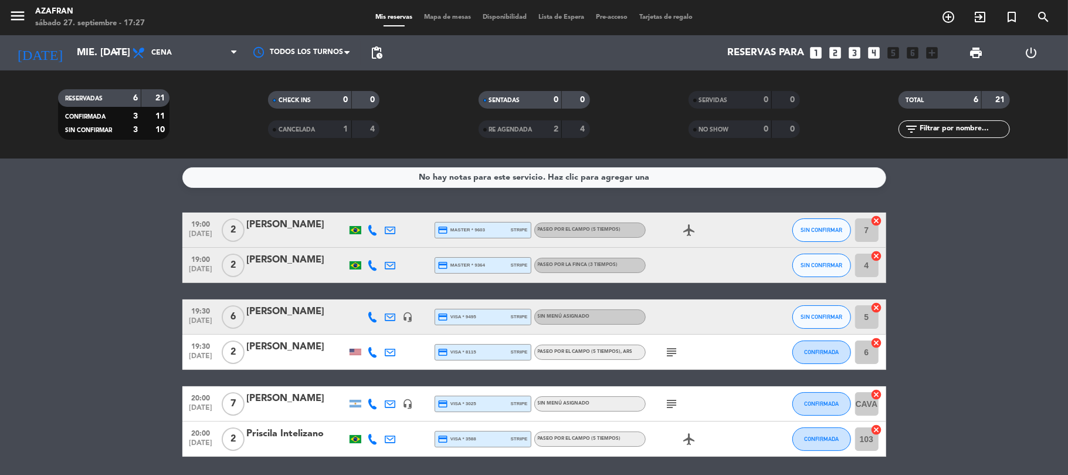
click at [150, 411] on bookings-row "19:00 [DATE] 2 [PERSON_NAME] credit_card master * 9603 stripe Paseo por el camp…" at bounding box center [534, 334] width 1068 height 244
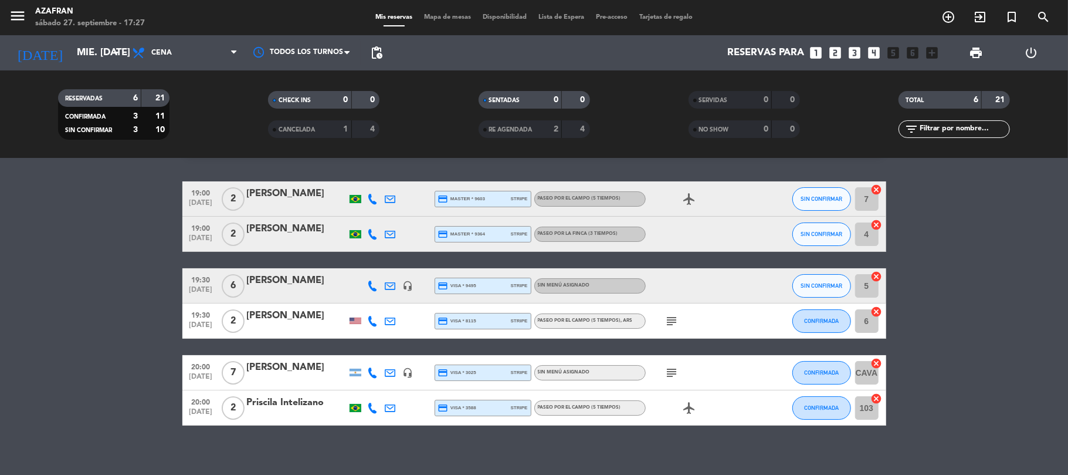
scroll to position [40, 0]
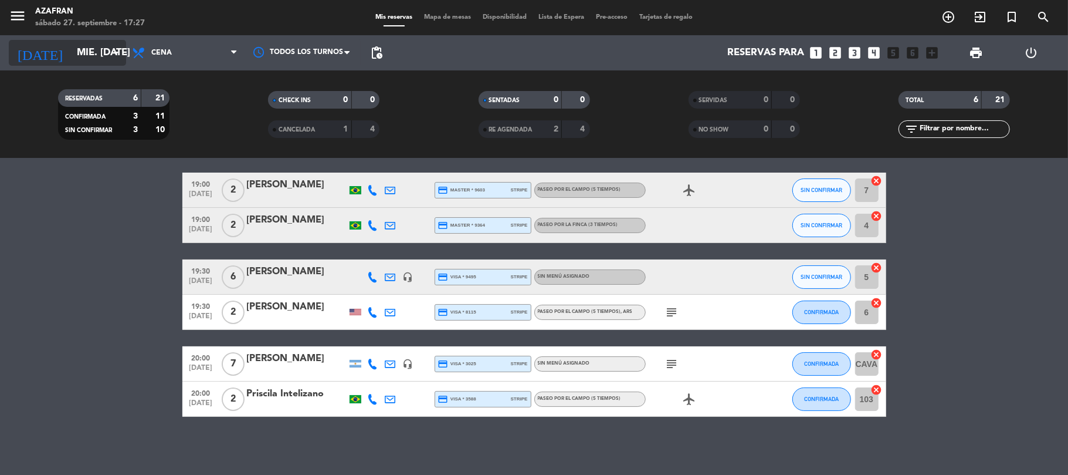
click at [71, 57] on input "mié. [DATE]" at bounding box center [134, 53] width 127 height 23
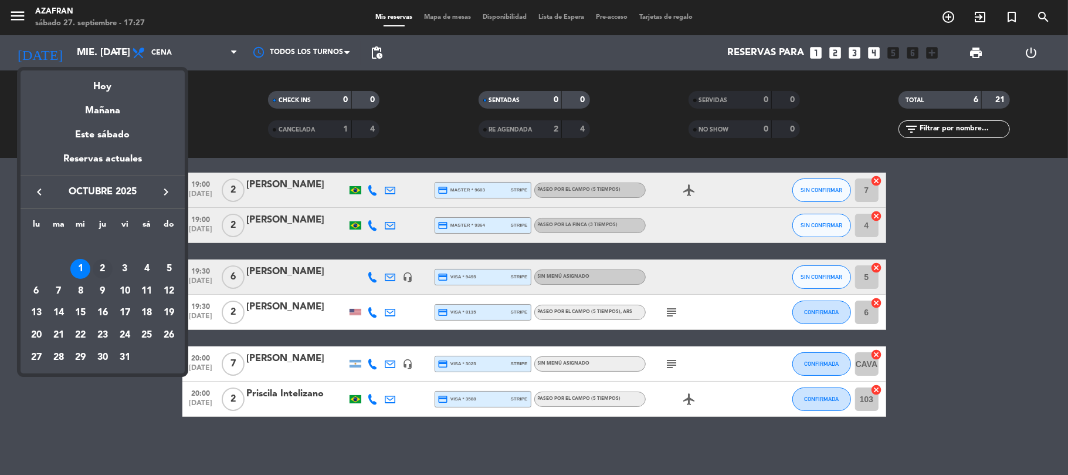
click at [109, 273] on div "2" at bounding box center [103, 269] width 20 height 20
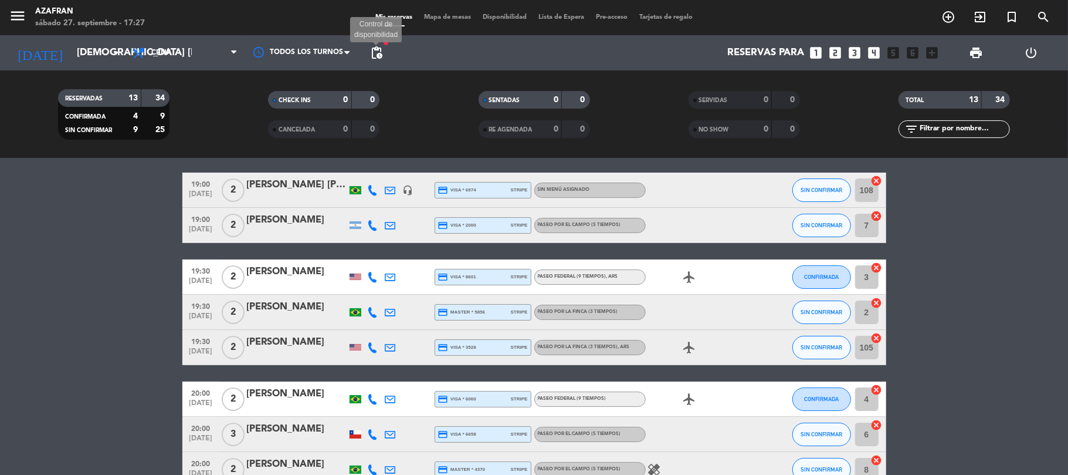
click at [374, 50] on span "pending_actions" at bounding box center [377, 53] width 14 height 14
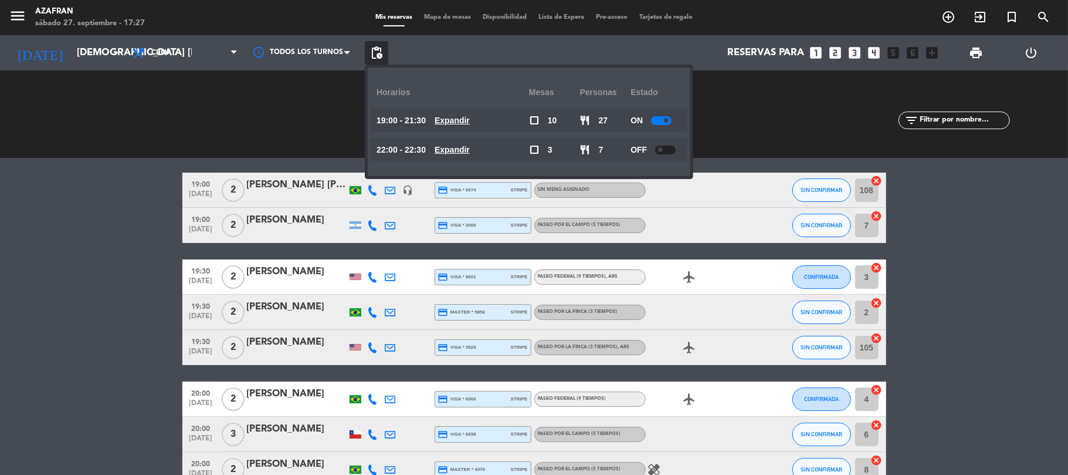
click at [459, 119] on u "Expandir" at bounding box center [452, 120] width 35 height 9
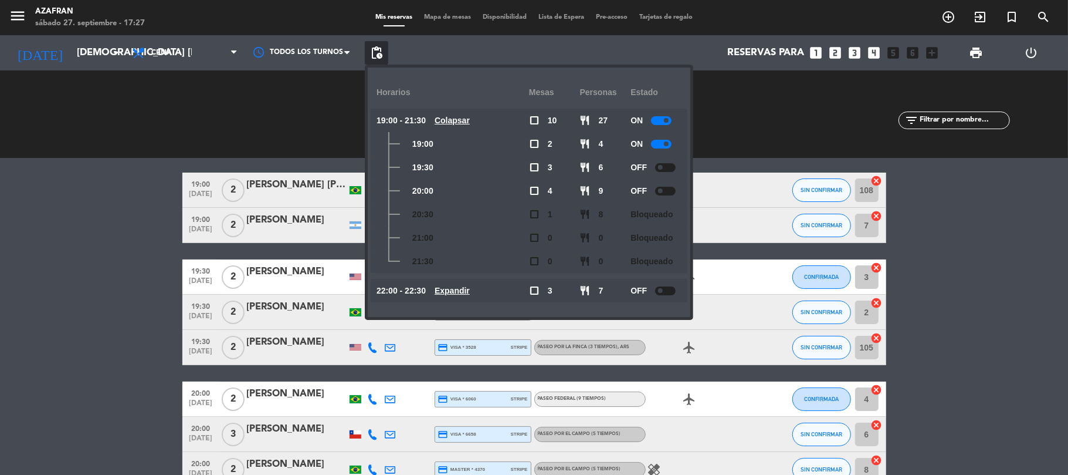
click at [68, 244] on bookings-row "19:00 [DATE] 2 [PERSON_NAME] [PERSON_NAME] [PERSON_NAME] headset_mic credit_car…" at bounding box center [534, 433] width 1068 height 523
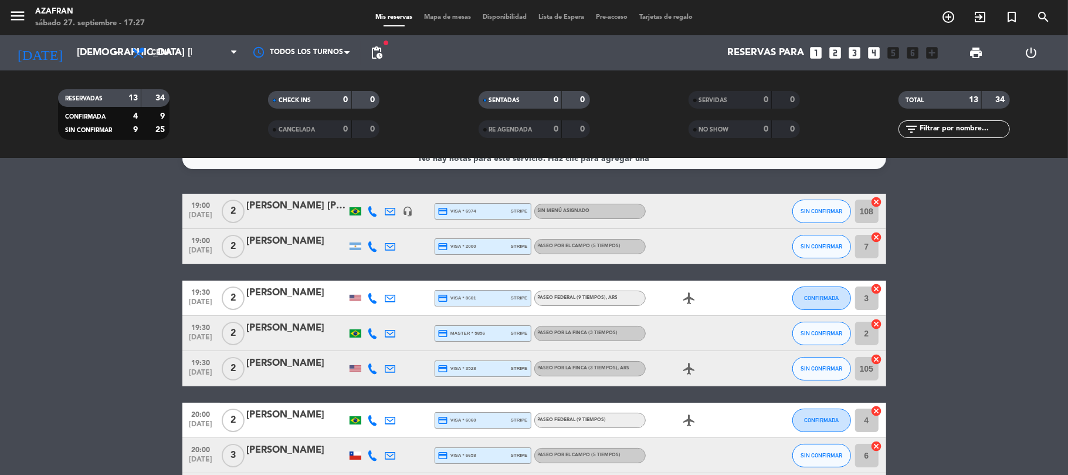
scroll to position [8, 0]
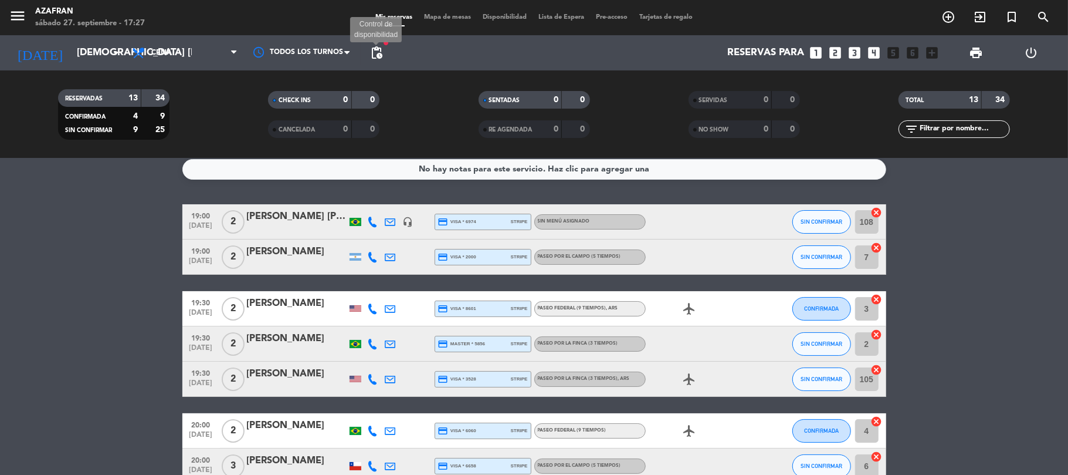
click at [370, 49] on span "pending_actions" at bounding box center [377, 53] width 14 height 14
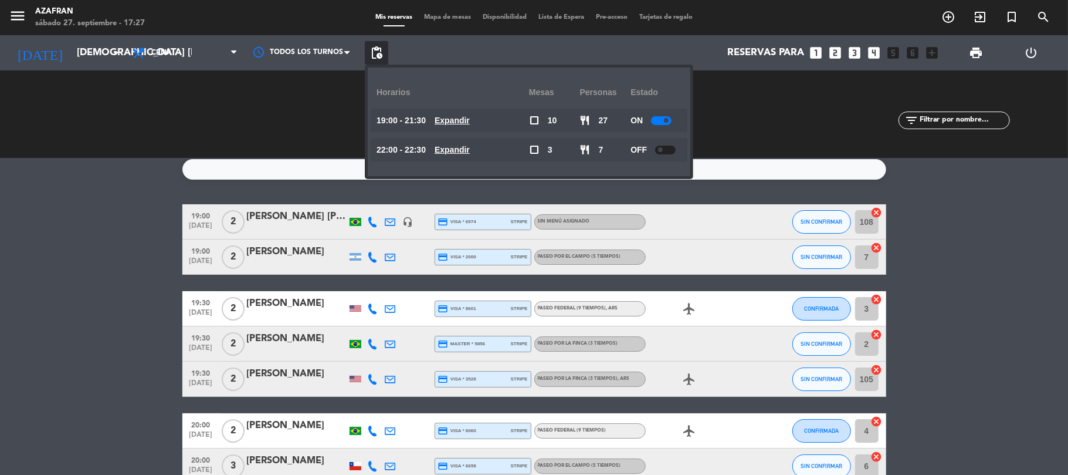
click at [655, 116] on div at bounding box center [661, 120] width 21 height 9
click at [62, 294] on bookings-row "19:00 [DATE] 2 [PERSON_NAME] [PERSON_NAME] [PERSON_NAME] headset_mic credit_car…" at bounding box center [534, 465] width 1068 height 523
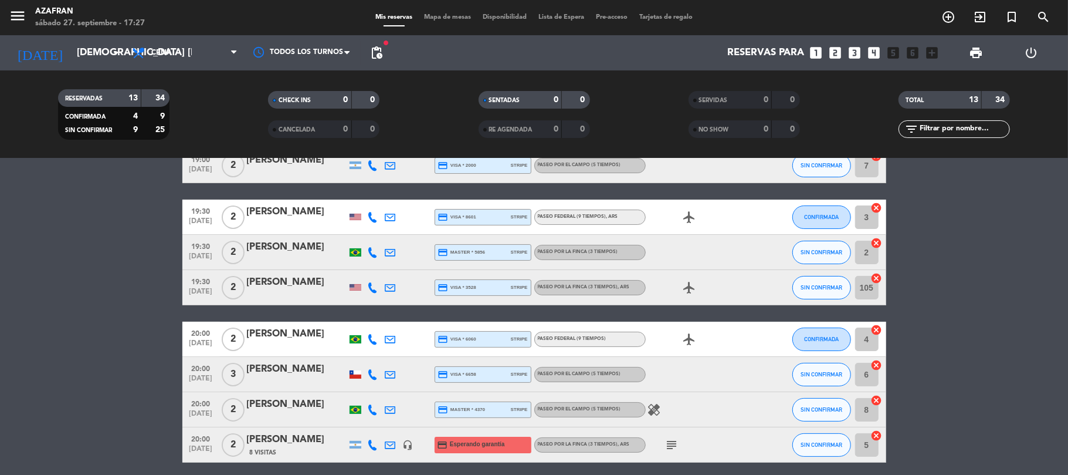
scroll to position [0, 0]
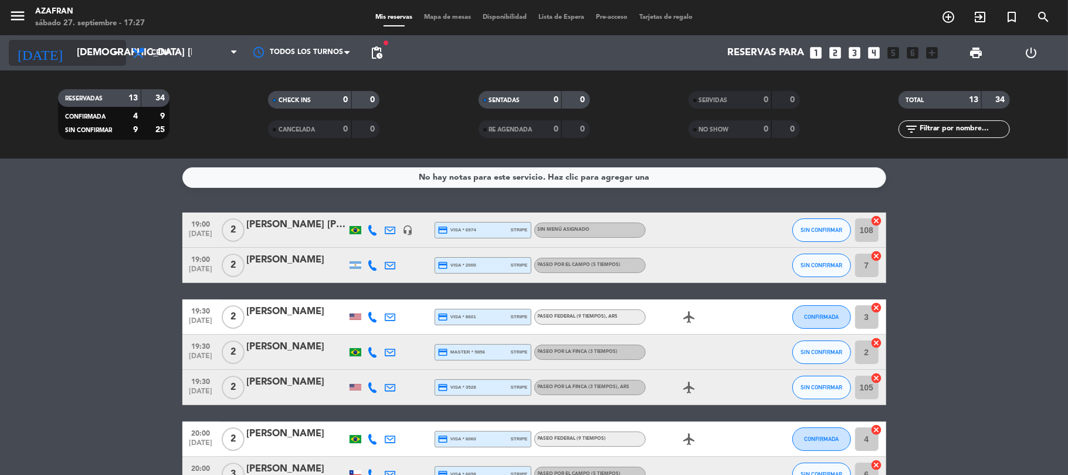
click at [84, 50] on input "[DEMOGRAPHIC_DATA] [DATE]" at bounding box center [134, 53] width 127 height 23
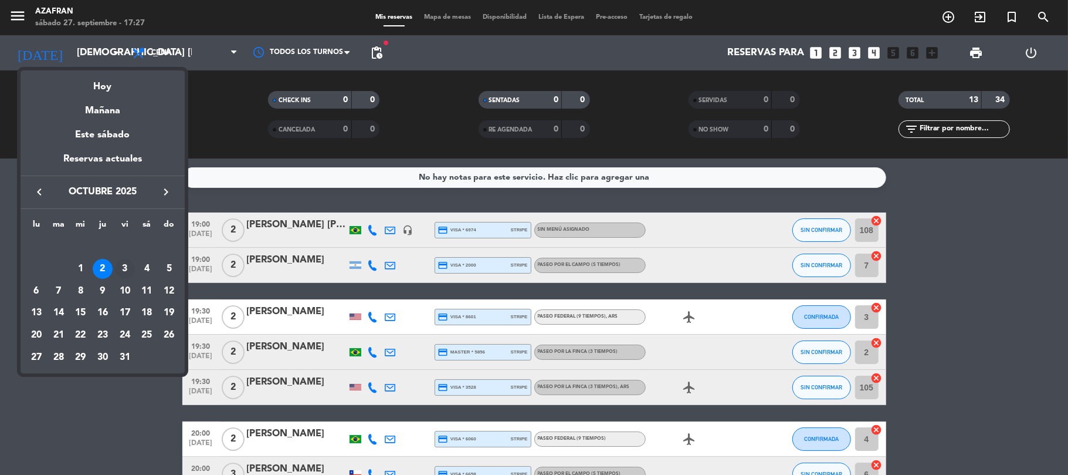
click at [127, 272] on div "3" at bounding box center [125, 269] width 20 height 20
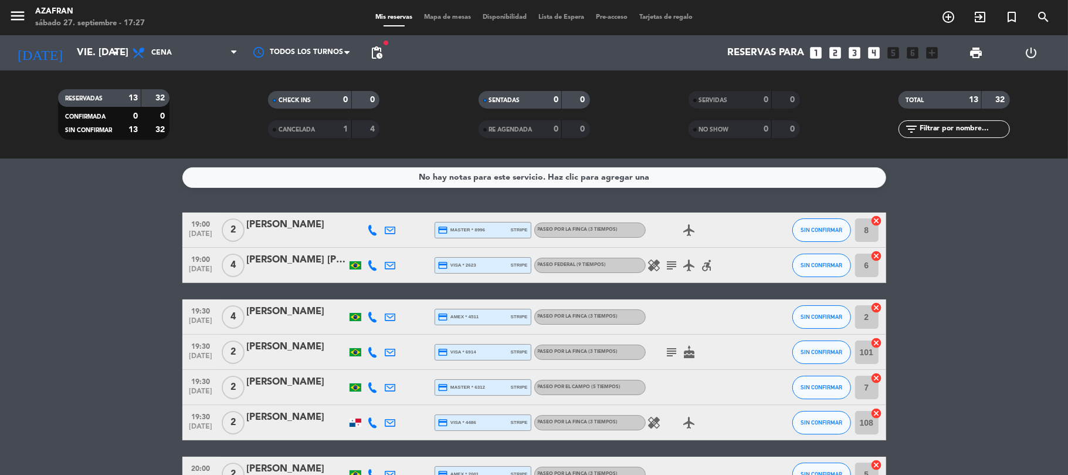
click at [378, 43] on span "pending_actions" at bounding box center [376, 52] width 23 height 23
click at [380, 46] on span "pending_actions" at bounding box center [377, 53] width 14 height 14
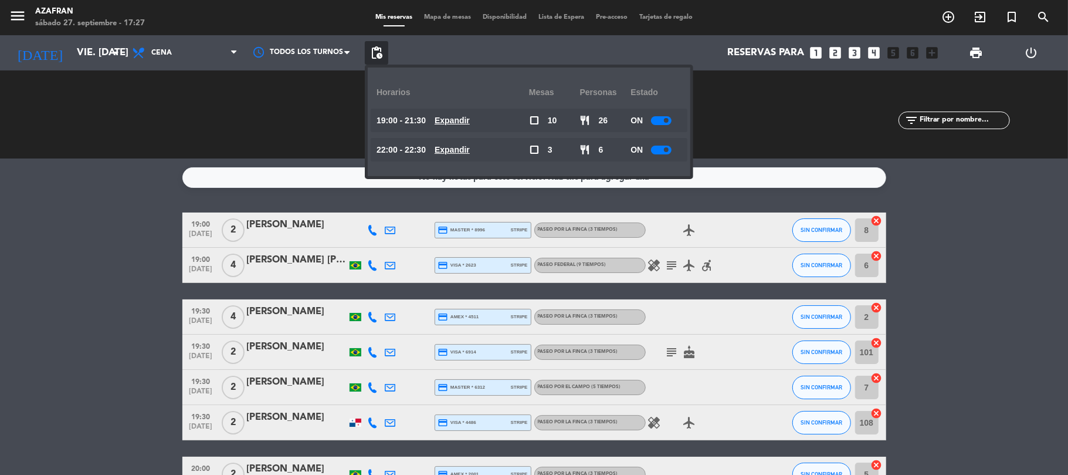
click at [463, 110] on div "19:00 - 21:30 Expandir" at bounding box center [453, 120] width 153 height 23
click at [465, 113] on div "19:00 - 21:30 Expandir" at bounding box center [453, 120] width 153 height 23
click at [467, 116] on u "Expandir" at bounding box center [452, 120] width 35 height 9
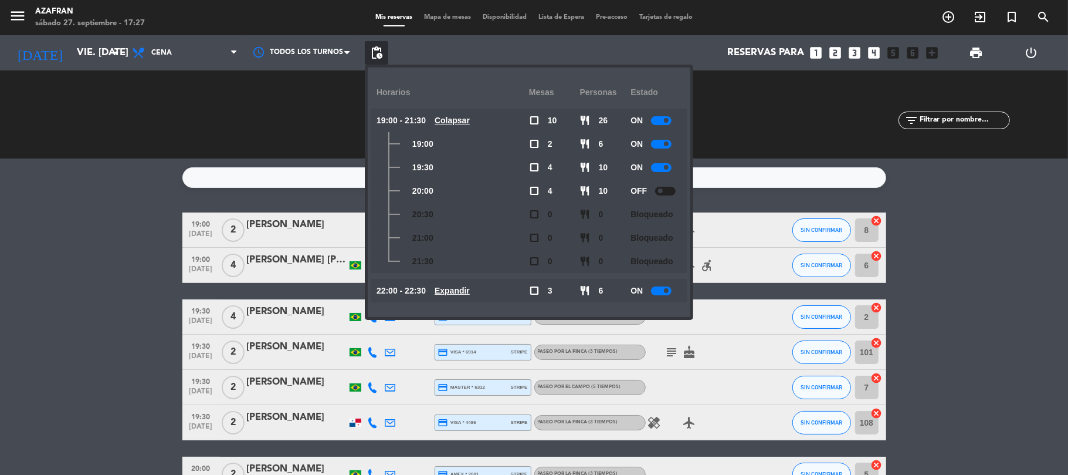
click at [663, 168] on div at bounding box center [661, 167] width 21 height 9
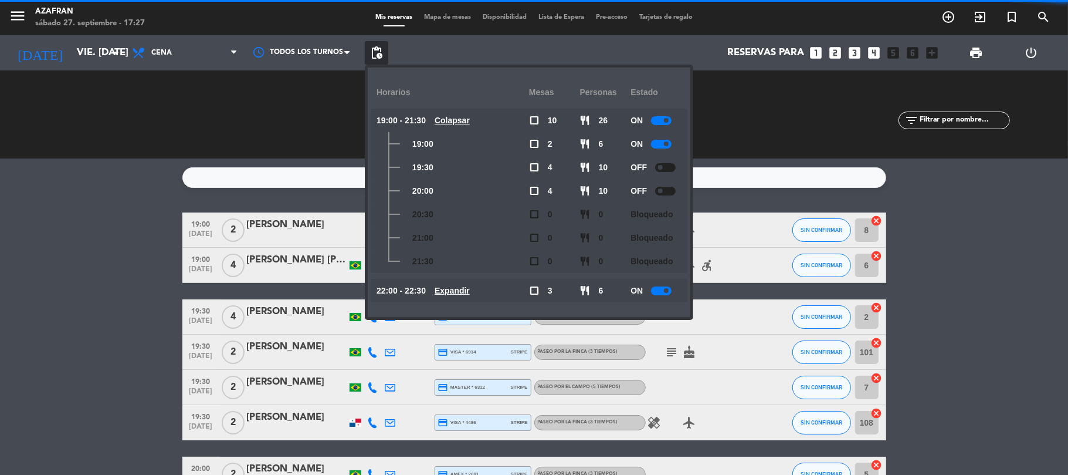
click at [73, 219] on bookings-row "19:00 [DATE] 2 [PERSON_NAME] credit_card master * 8996 stripe Paseo por la finc…" at bounding box center [534, 465] width 1068 height 507
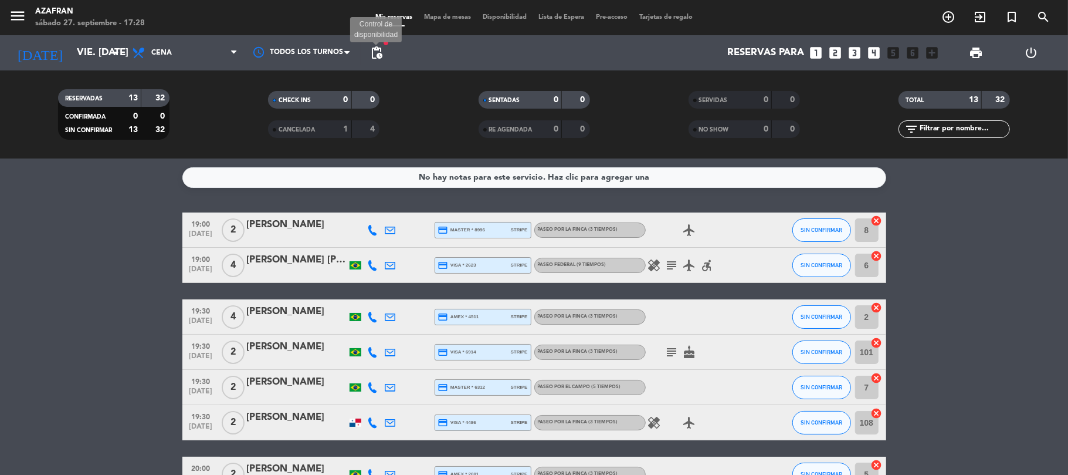
click at [371, 50] on span "pending_actions" at bounding box center [377, 53] width 14 height 14
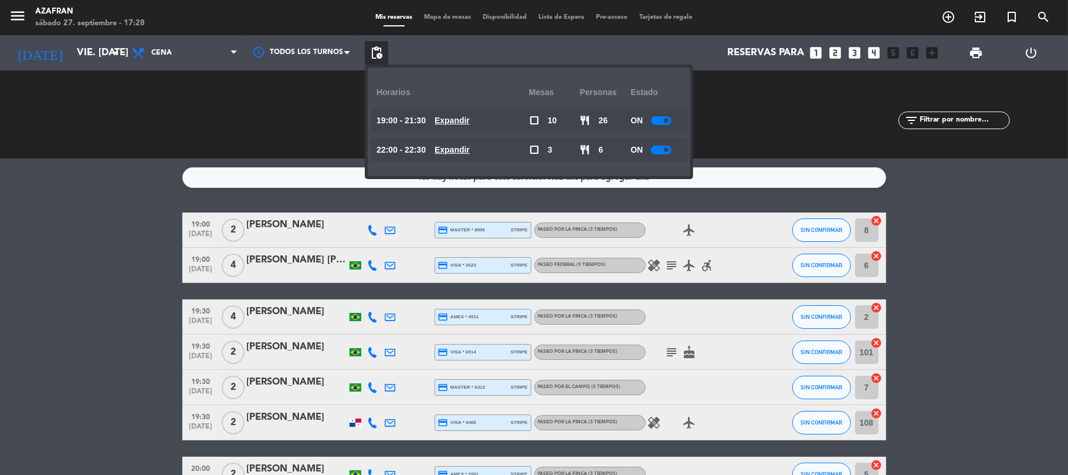
click at [669, 121] on span at bounding box center [666, 120] width 5 height 5
click at [0, 308] on bookings-row "19:00 [DATE] 2 [PERSON_NAME] credit_card master * 8996 stripe Paseo por la finc…" at bounding box center [534, 465] width 1068 height 507
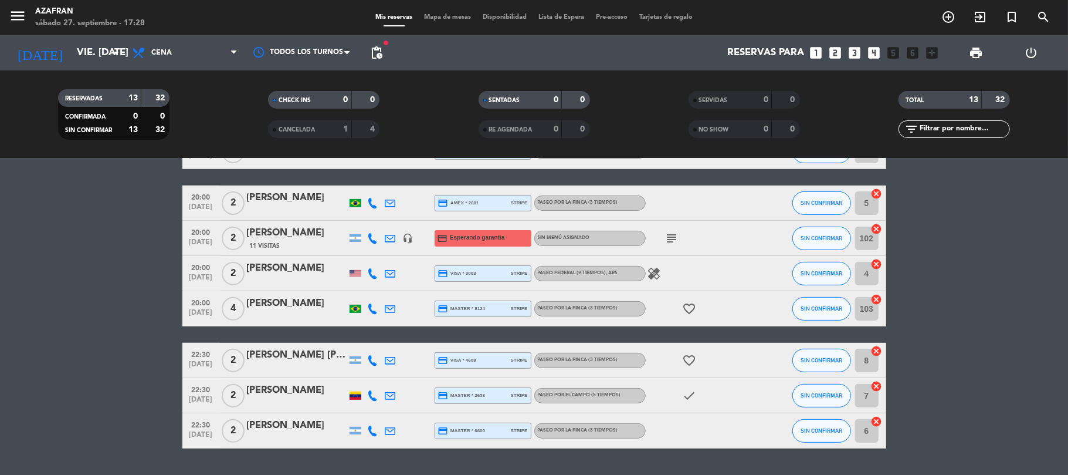
scroll to position [303, 0]
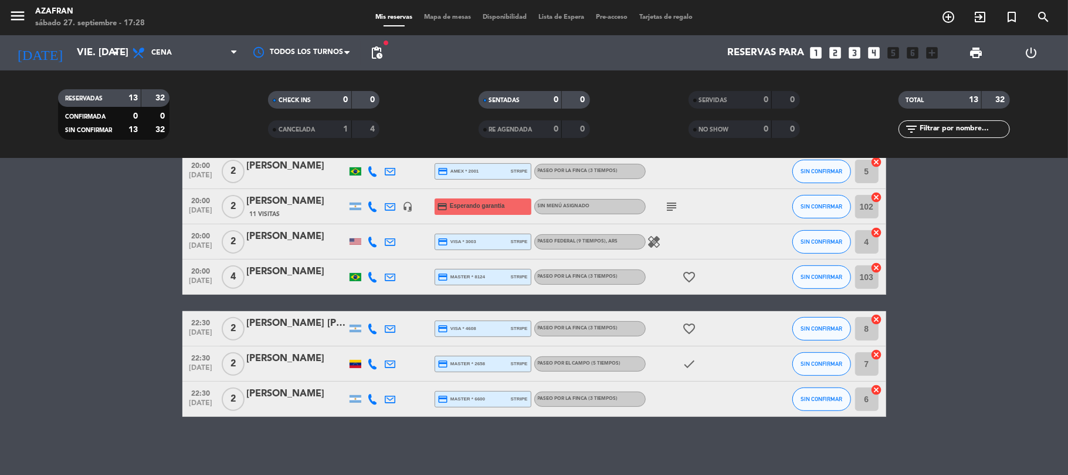
click at [52, 292] on bookings-row "19:00 [DATE] 2 [PERSON_NAME] credit_card master * 8996 stripe Paseo por la finc…" at bounding box center [534, 163] width 1068 height 507
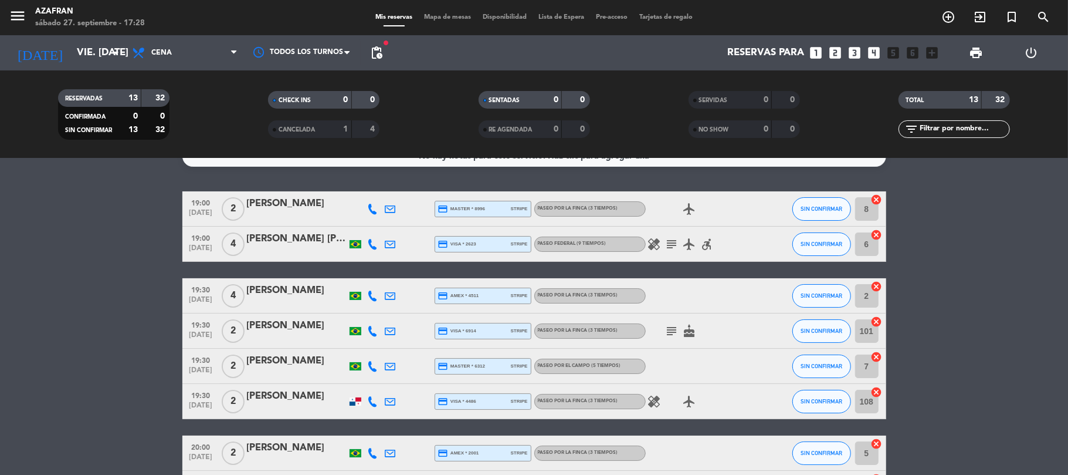
scroll to position [0, 0]
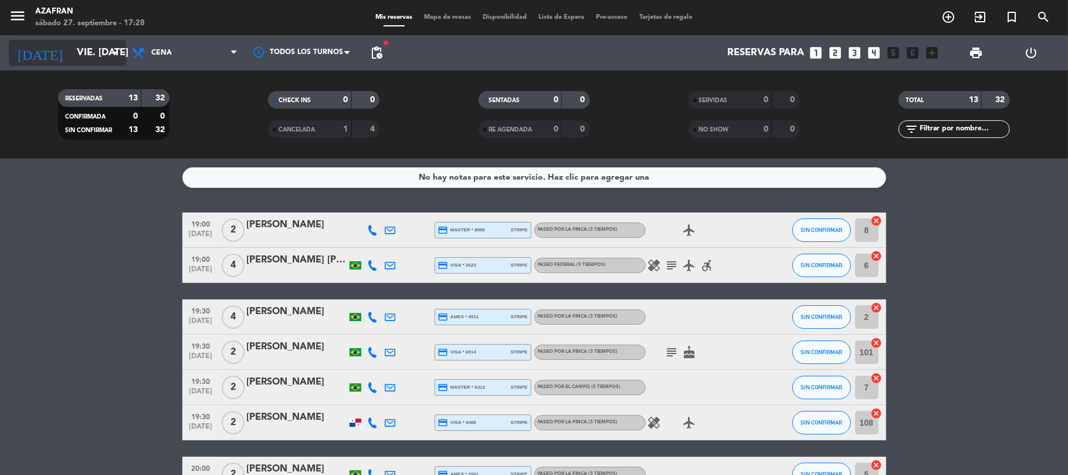
click at [100, 55] on input "vie. [DATE]" at bounding box center [134, 53] width 127 height 23
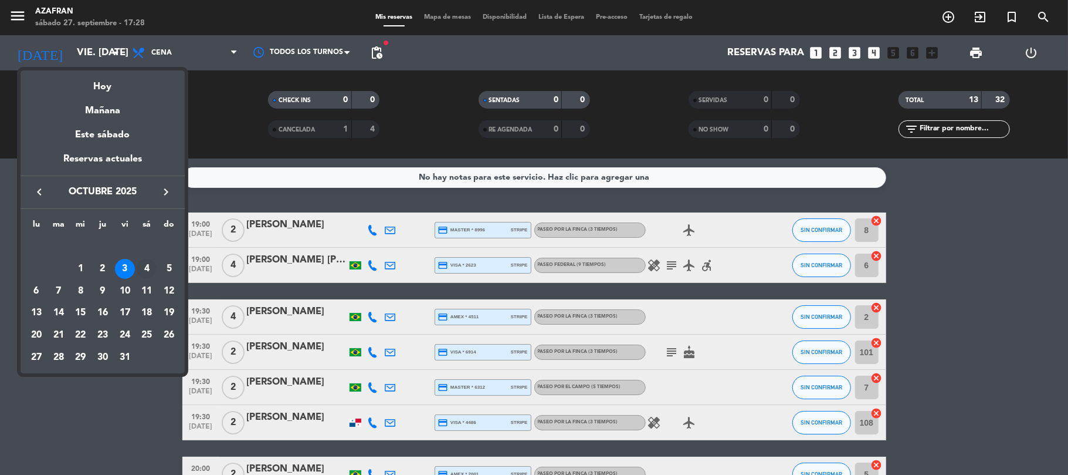
click at [155, 270] on div "4" at bounding box center [147, 269] width 20 height 20
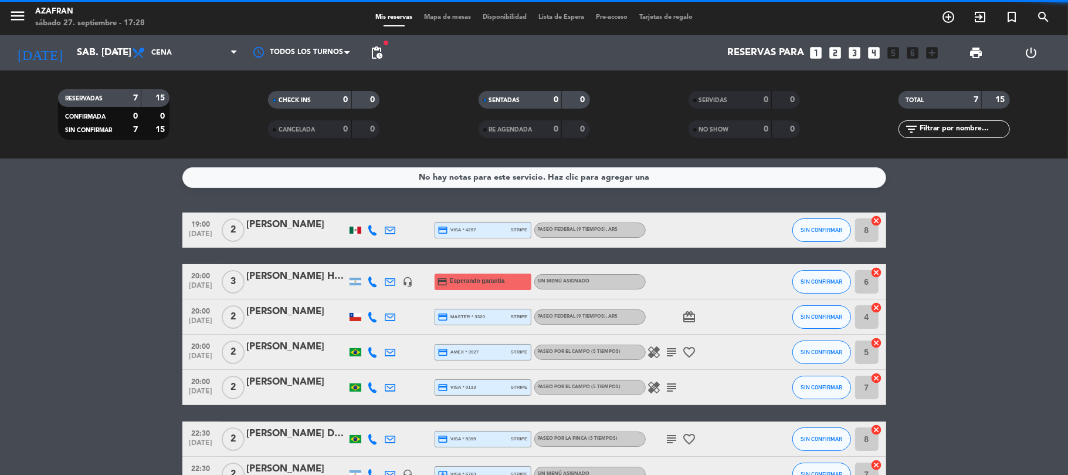
click at [155, 270] on bookings-row "19:00 [DATE] 2 [PERSON_NAME] credit_card visa * 4257 stripe Paseo Federal (9 ti…" at bounding box center [534, 351] width 1068 height 279
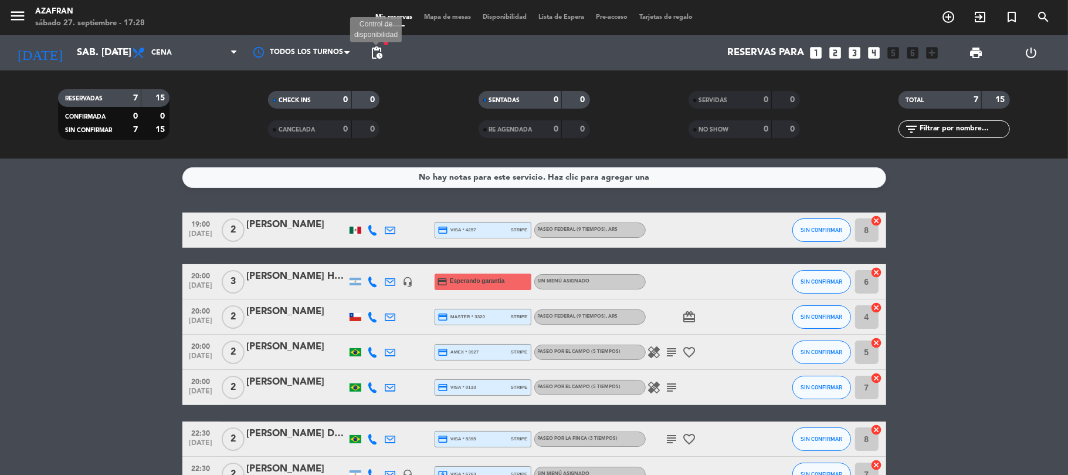
click at [378, 55] on span "pending_actions" at bounding box center [377, 53] width 14 height 14
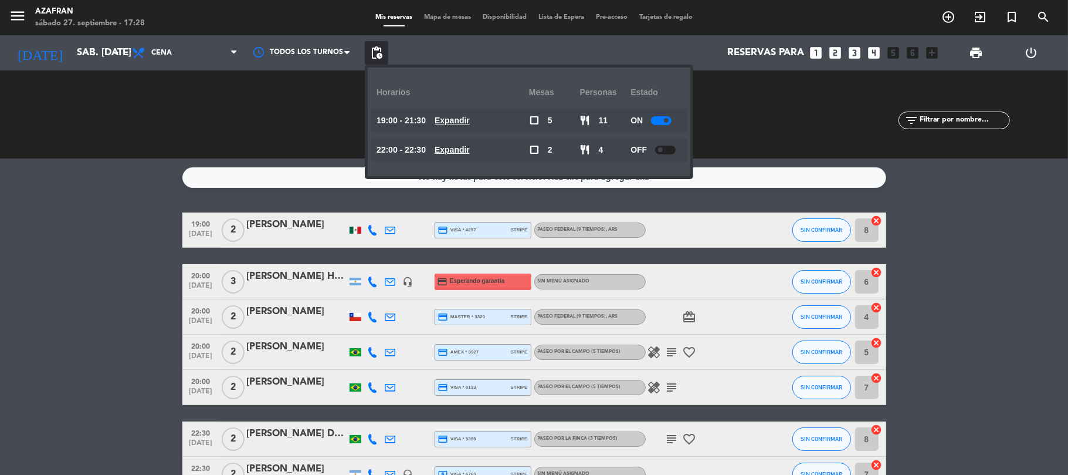
click at [459, 119] on u "Expandir" at bounding box center [452, 120] width 35 height 9
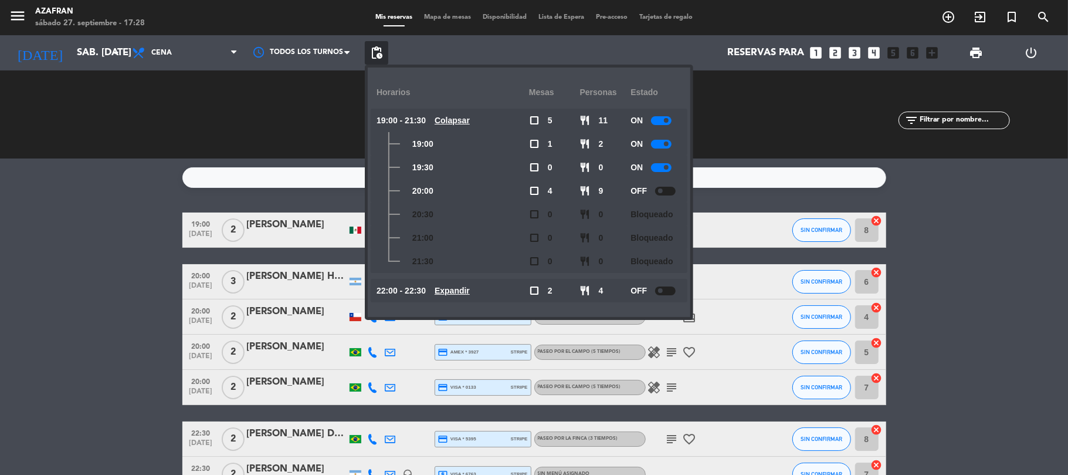
click at [127, 301] on bookings-row "19:00 [DATE] 2 [PERSON_NAME] credit_card visa * 4257 stripe Paseo Federal (9 ti…" at bounding box center [534, 351] width 1068 height 279
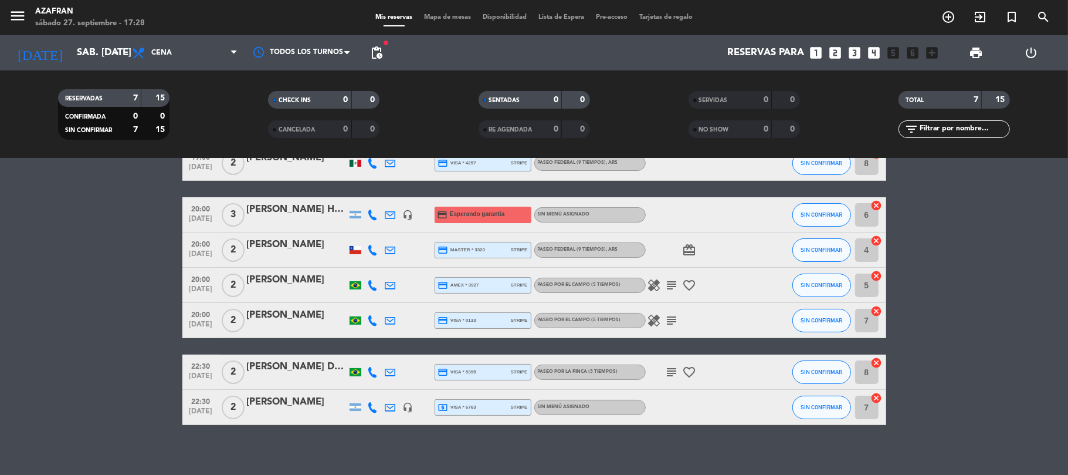
scroll to position [75, 0]
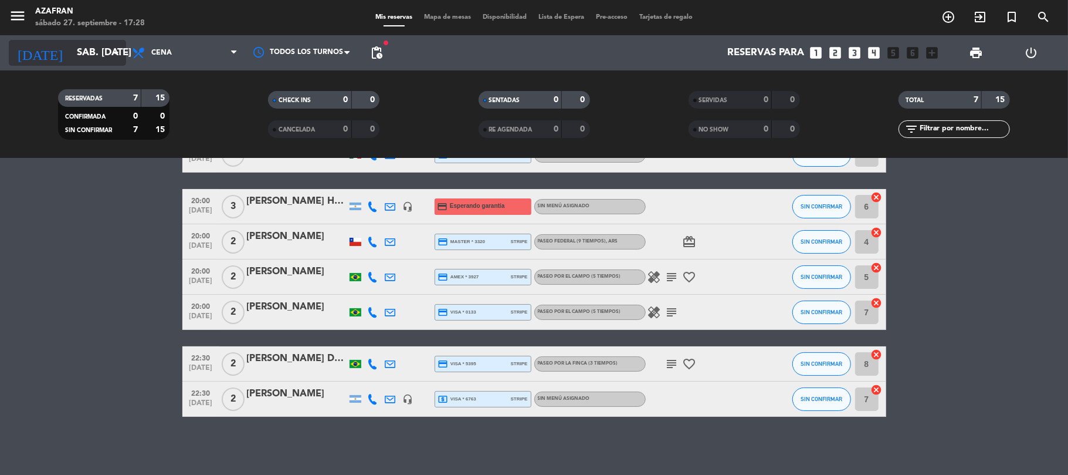
click at [71, 57] on input "sáb. [DATE]" at bounding box center [134, 53] width 127 height 23
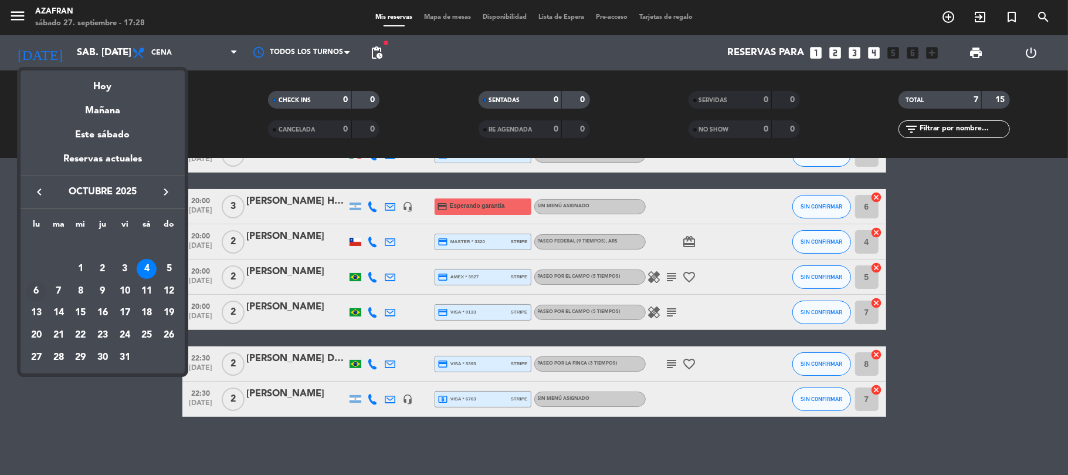
click at [34, 289] on div "6" at bounding box center [36, 291] width 20 height 20
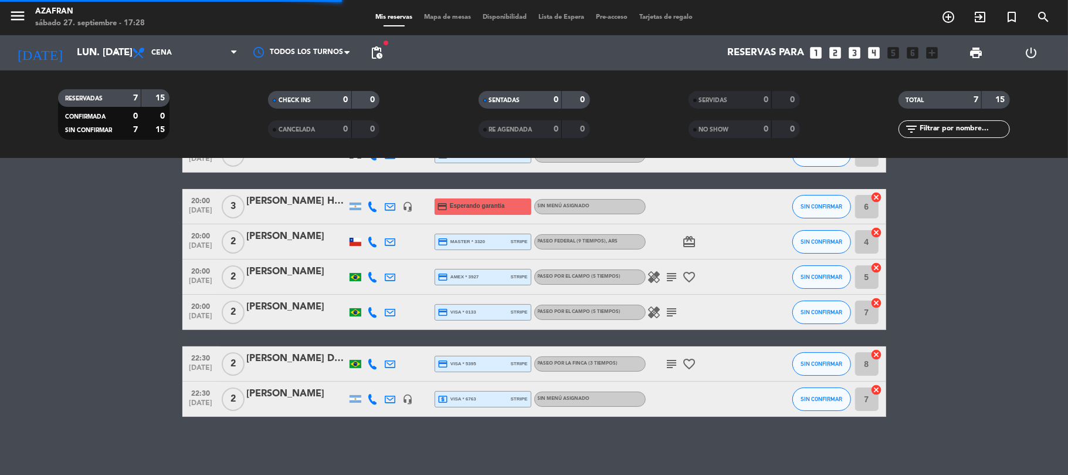
scroll to position [0, 0]
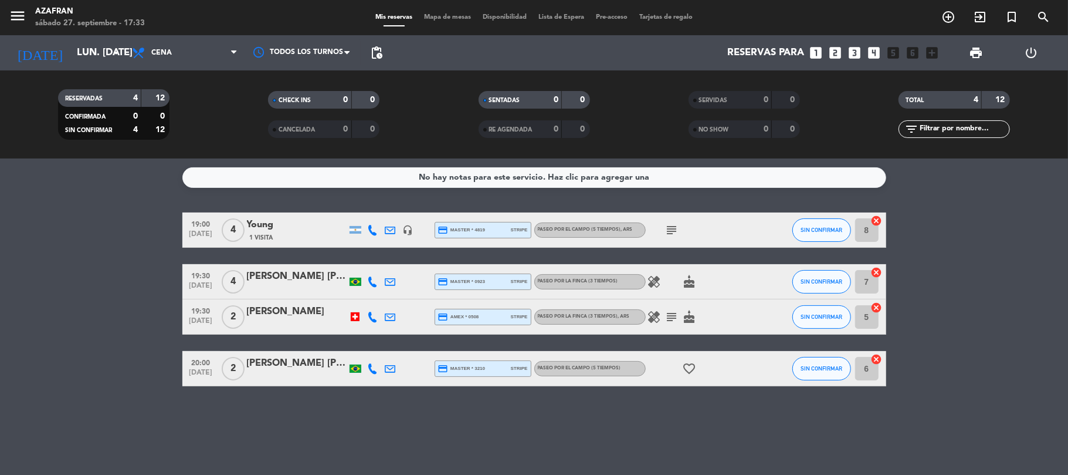
click at [73, 259] on bookings-row "19:00 [DATE] 4 Young 1 Visita headset_mic credit_card master * 4819 stripe Pase…" at bounding box center [534, 299] width 1068 height 174
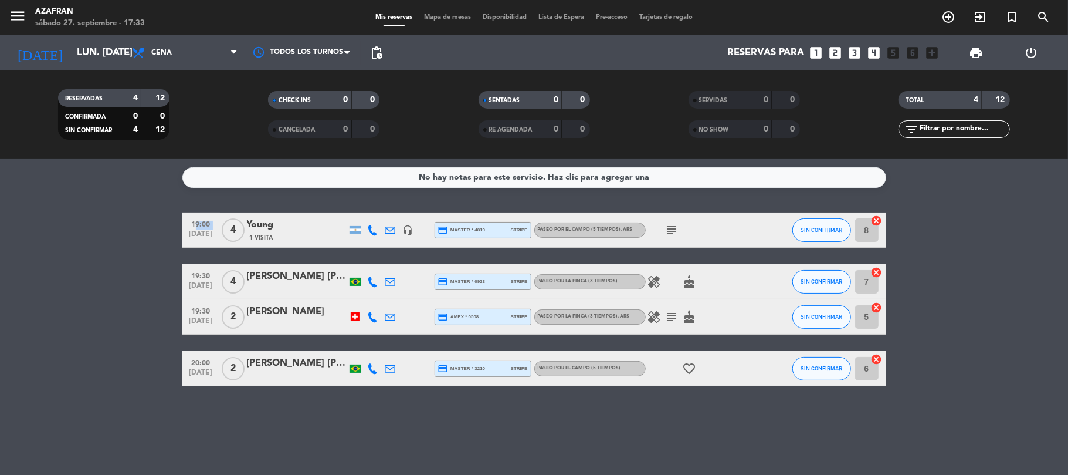
click at [73, 259] on bookings-row "19:00 [DATE] 4 Young 1 Visita headset_mic credit_card master * 4819 stripe Pase…" at bounding box center [534, 299] width 1068 height 174
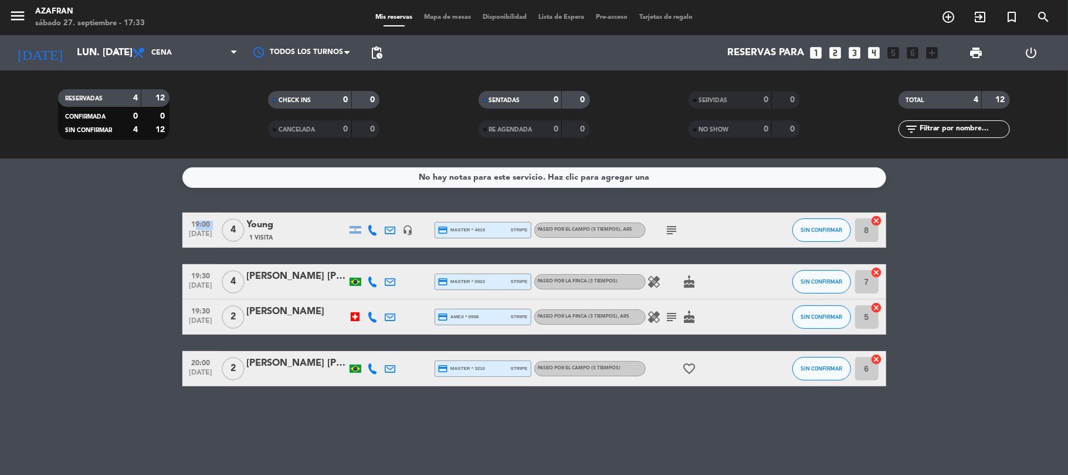
click at [73, 259] on bookings-row "19:00 [DATE] 4 Young 1 Visita headset_mic credit_card master * 4819 stripe Pase…" at bounding box center [534, 299] width 1068 height 174
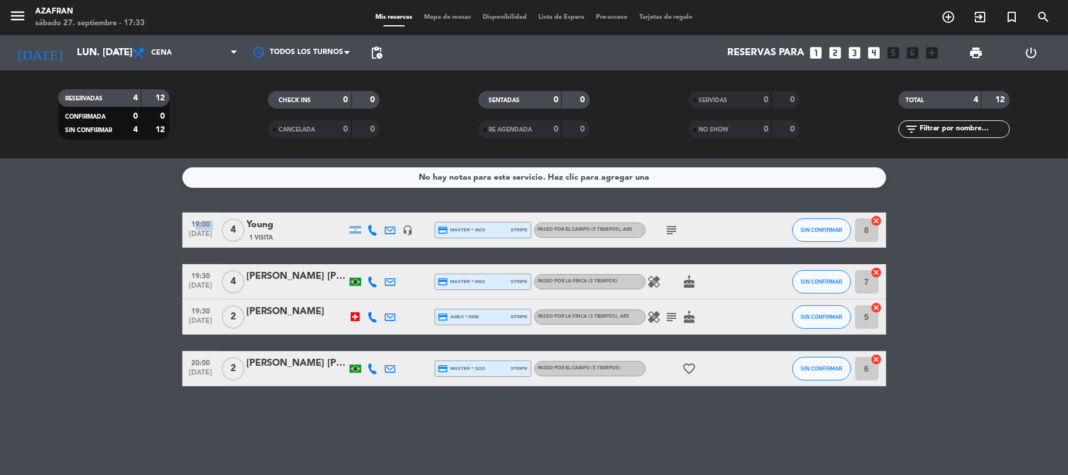
click at [73, 259] on bookings-row "19:00 [DATE] 4 Young 1 Visita headset_mic credit_card master * 4819 stripe Pase…" at bounding box center [534, 299] width 1068 height 174
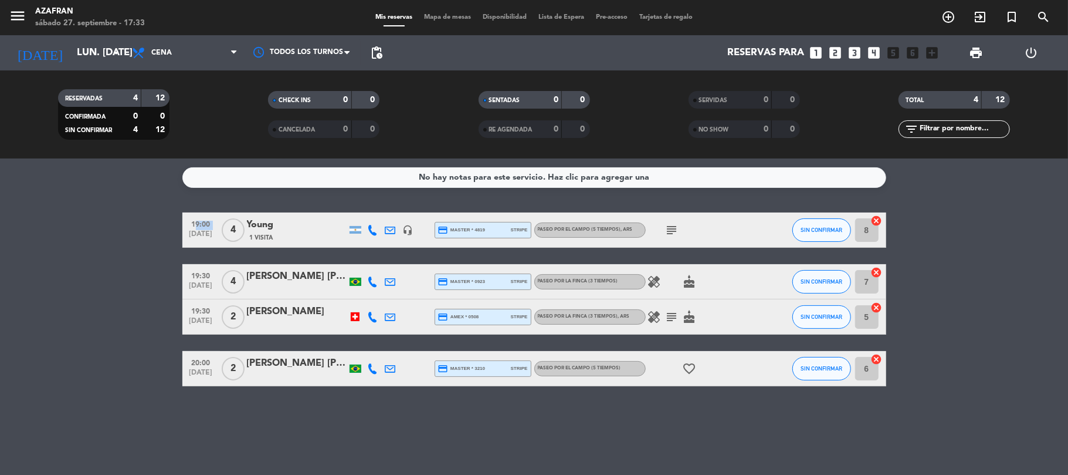
click at [73, 259] on bookings-row "19:00 [DATE] 4 Young 1 Visita headset_mic credit_card master * 4819 stripe Pase…" at bounding box center [534, 299] width 1068 height 174
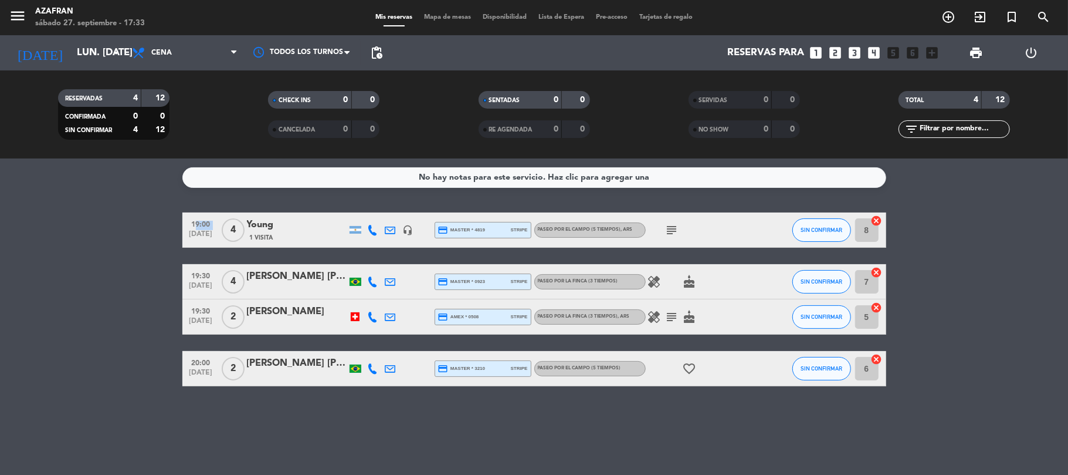
click at [73, 259] on bookings-row "19:00 [DATE] 4 Young 1 Visita headset_mic credit_card master * 4819 stripe Pase…" at bounding box center [534, 299] width 1068 height 174
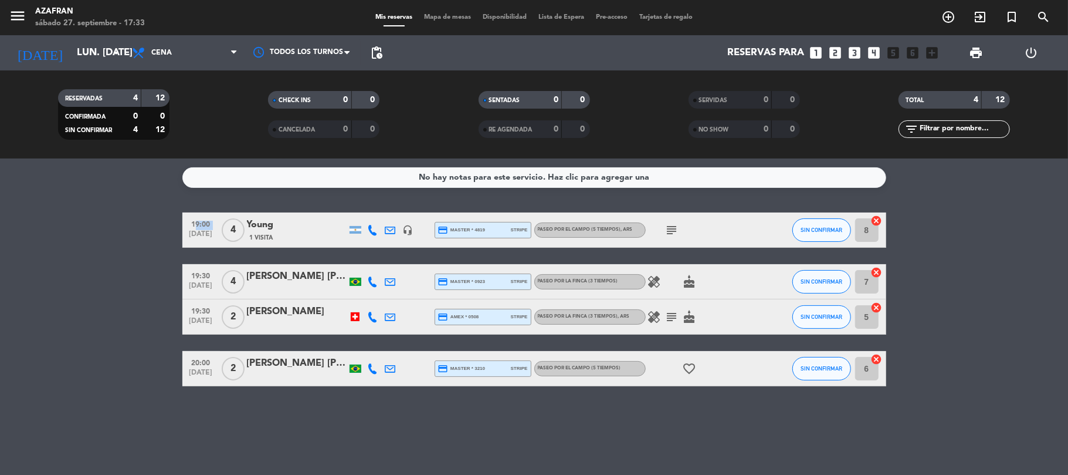
click at [73, 259] on bookings-row "19:00 [DATE] 4 Young 1 Visita headset_mic credit_card master * 4819 stripe Pase…" at bounding box center [534, 299] width 1068 height 174
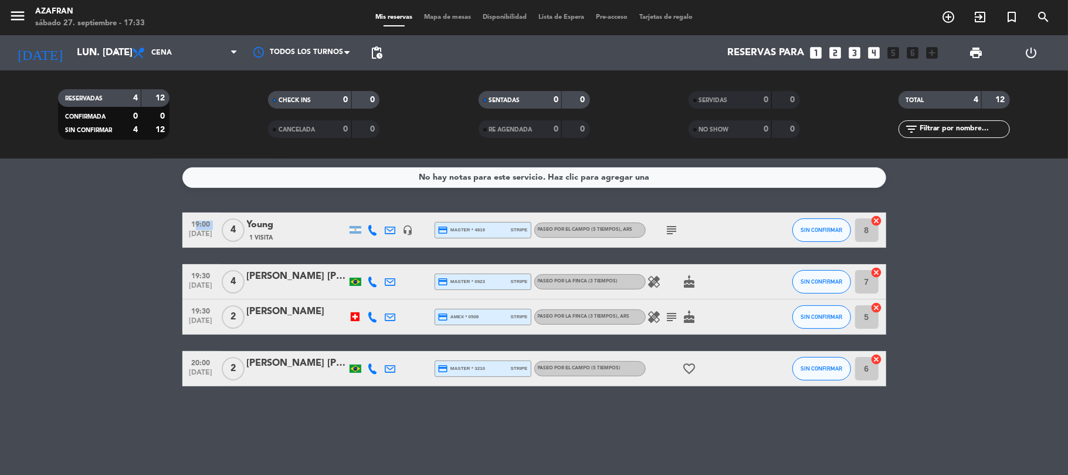
click at [73, 259] on bookings-row "19:00 [DATE] 4 Young 1 Visita headset_mic credit_card master * 4819 stripe Pase…" at bounding box center [534, 299] width 1068 height 174
click at [119, 59] on icon "arrow_drop_down" at bounding box center [116, 53] width 14 height 14
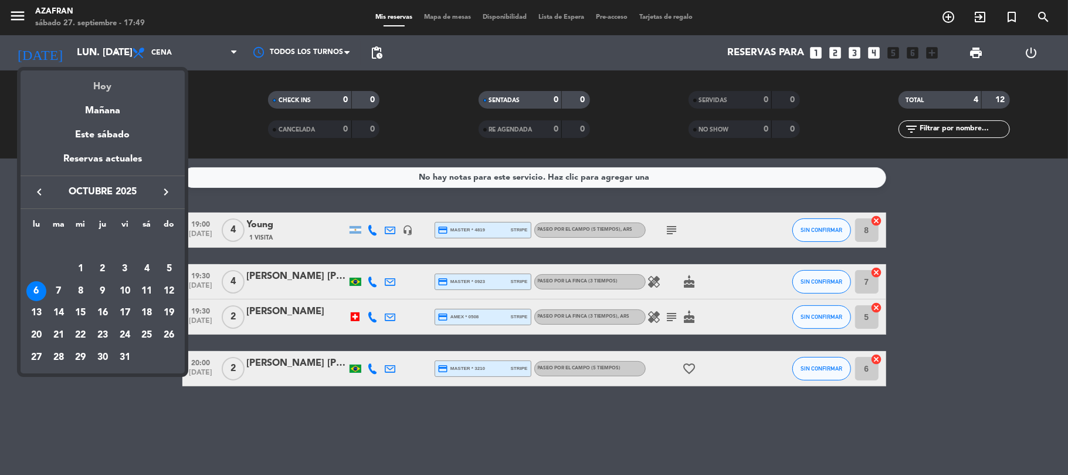
click at [116, 83] on div "Hoy" at bounding box center [103, 82] width 164 height 24
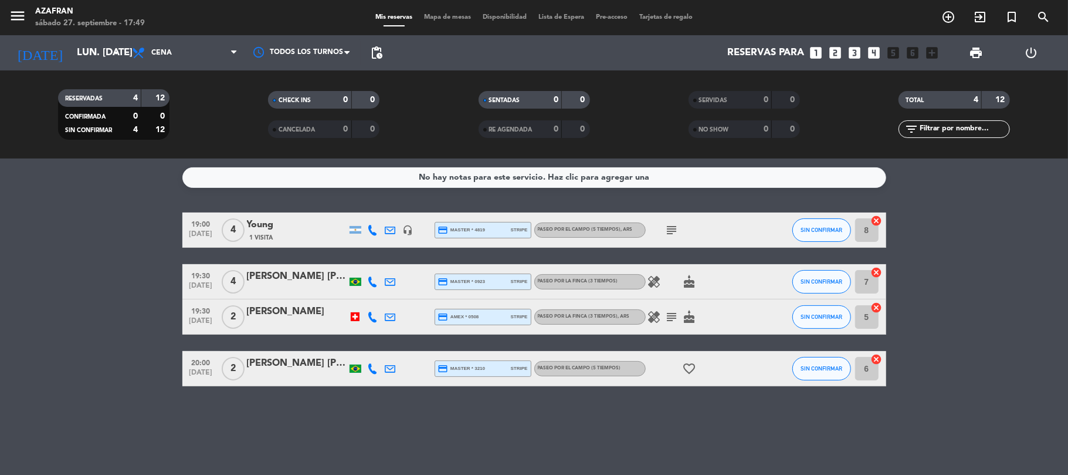
type input "sáb. [DATE]"
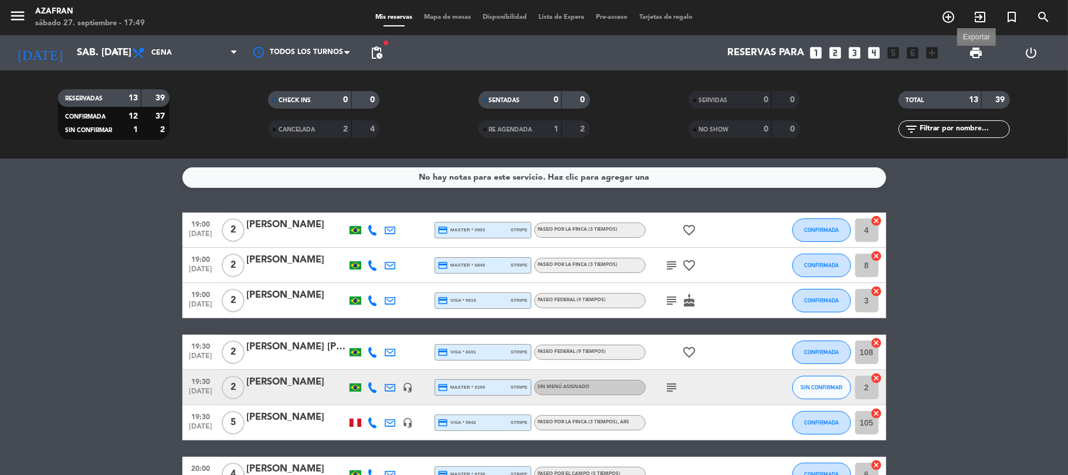
click at [974, 55] on span "print" at bounding box center [976, 53] width 14 height 14
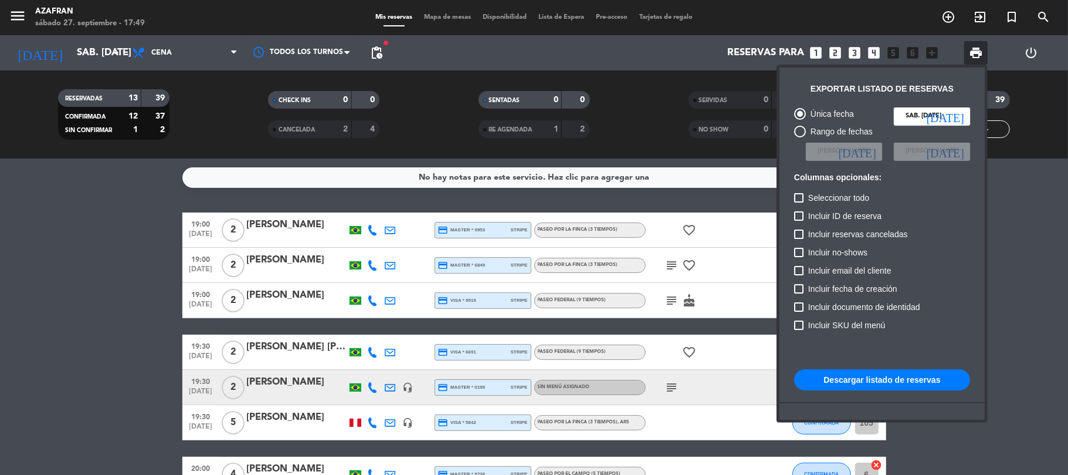
click at [901, 383] on button "Descargar listado de reservas" at bounding box center [882, 379] width 176 height 21
click at [104, 271] on div at bounding box center [534, 237] width 1068 height 475
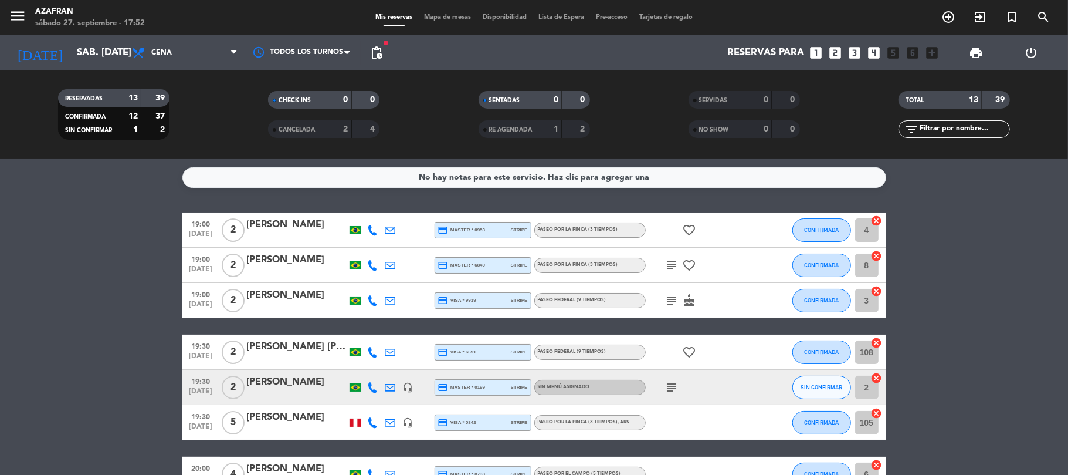
click at [369, 383] on icon at bounding box center [373, 387] width 11 height 11
click at [369, 371] on span "Copiar" at bounding box center [360, 367] width 25 height 12
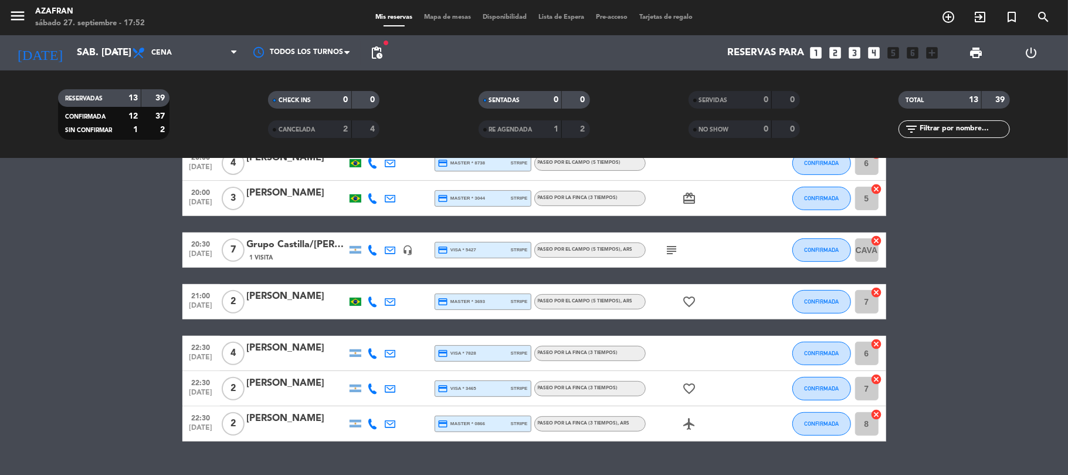
scroll to position [313, 0]
